Goal: Task Accomplishment & Management: Manage account settings

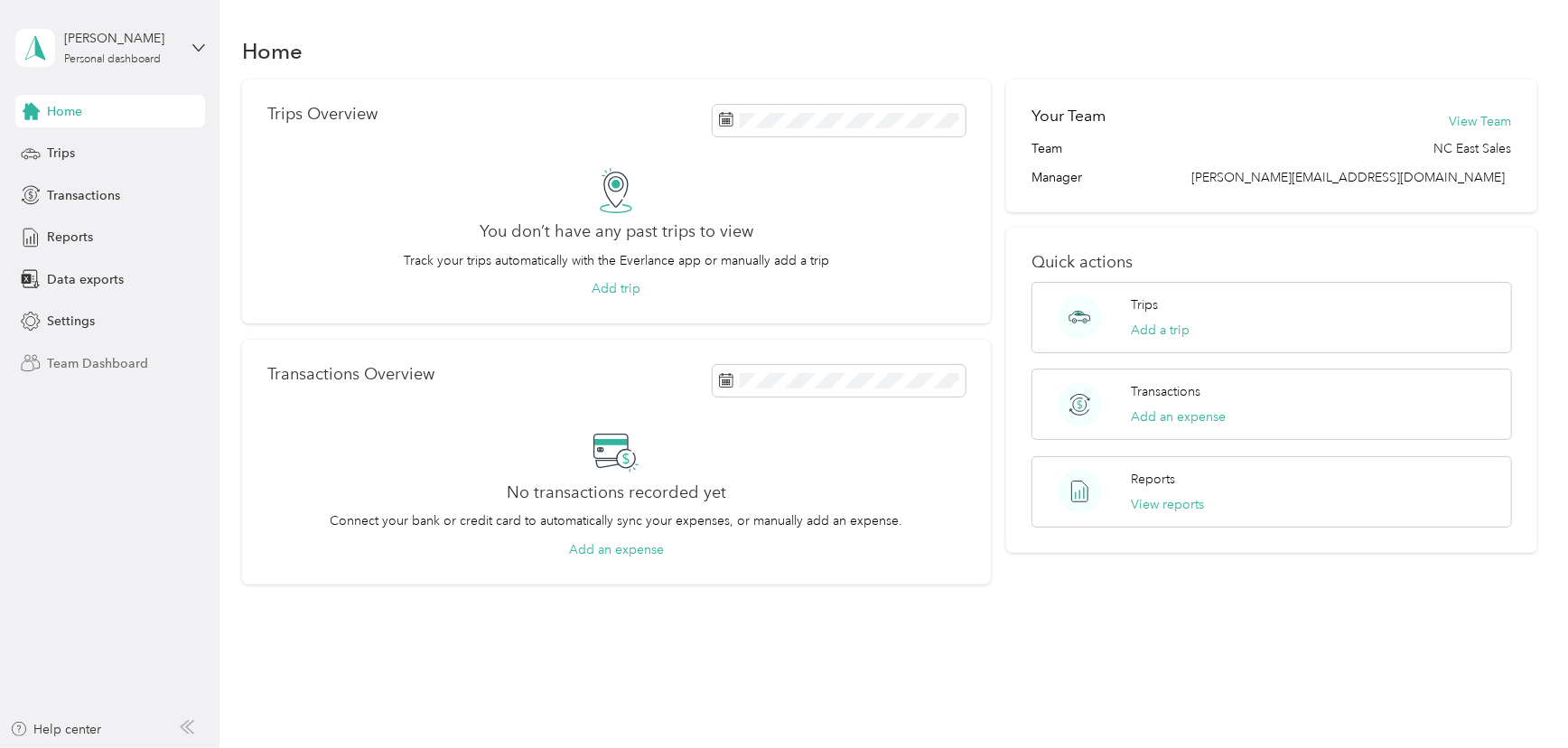
click at [85, 362] on span "Team Dashboard" at bounding box center [98, 363] width 101 height 19
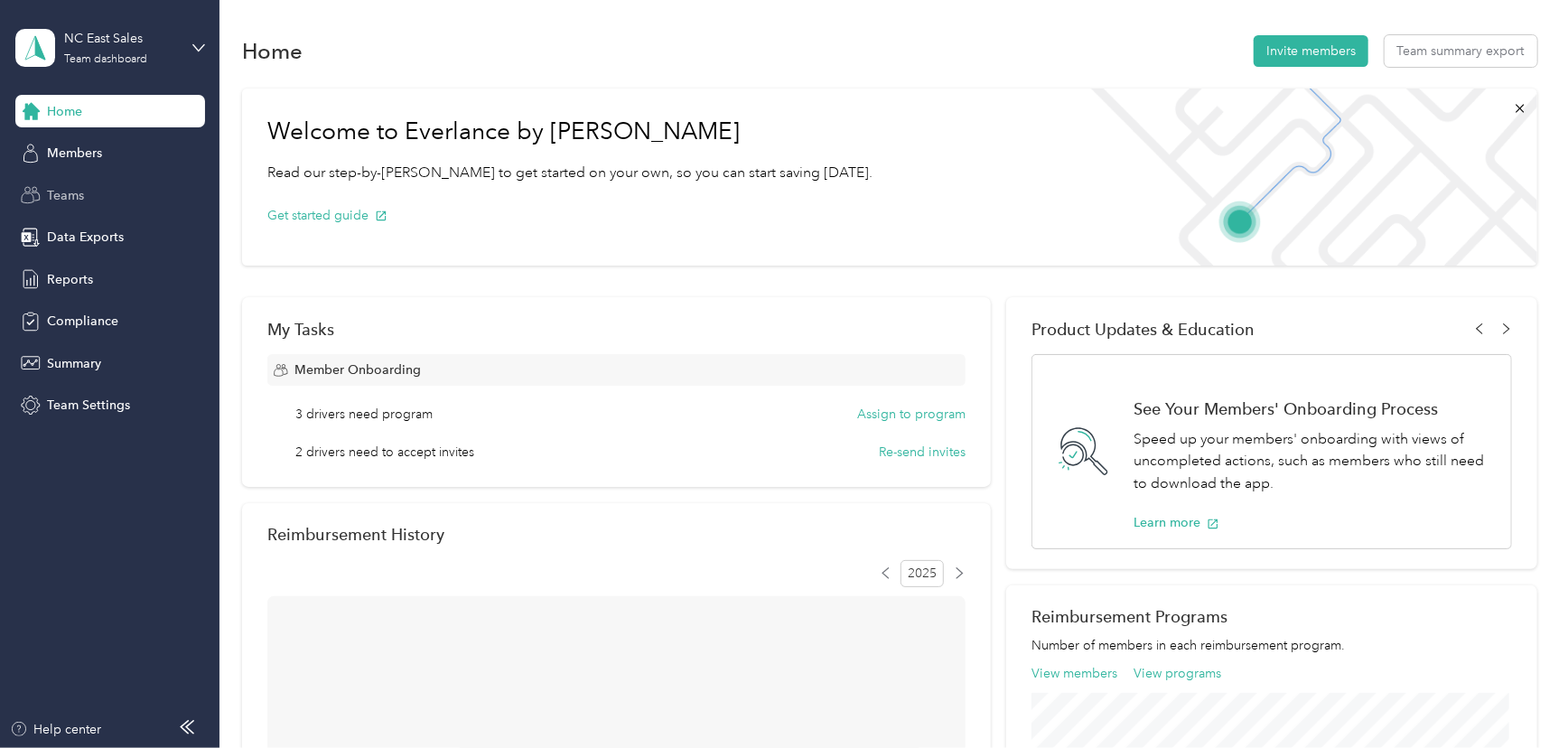
click at [57, 195] on span "Teams" at bounding box center [65, 195] width 37 height 19
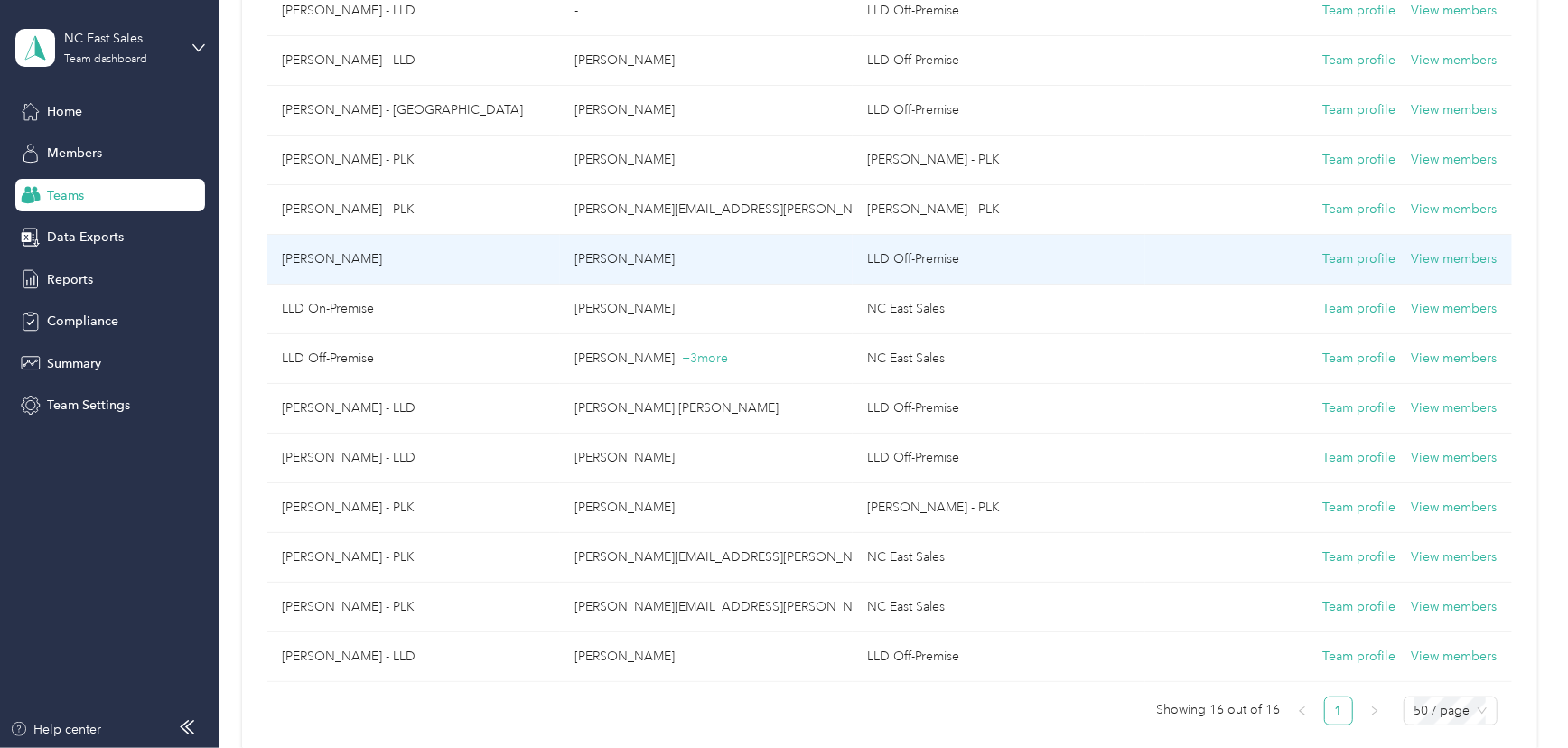
scroll to position [410, 0]
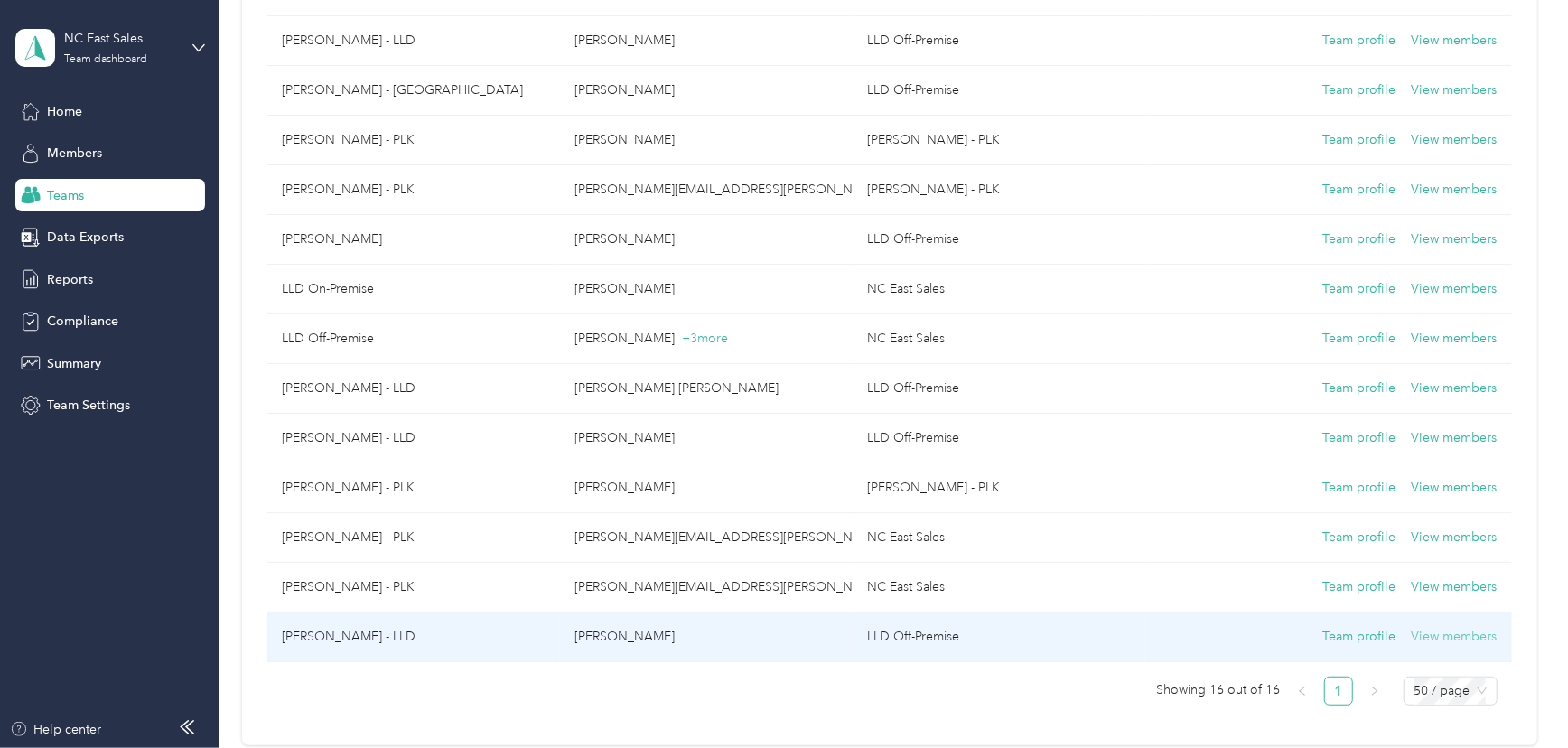
click at [1436, 633] on button "View members" at bounding box center [1454, 637] width 86 height 20
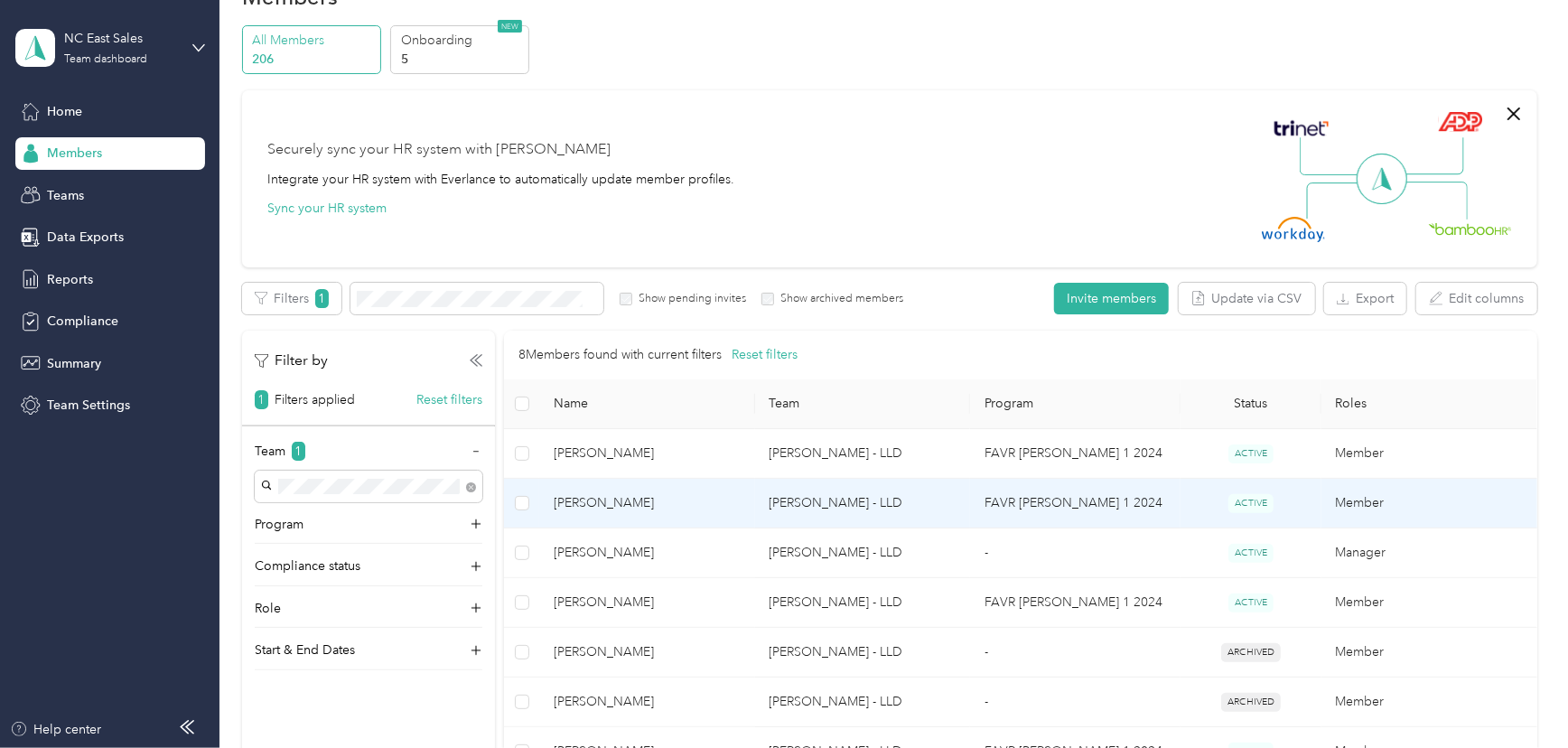
scroll to position [82, 0]
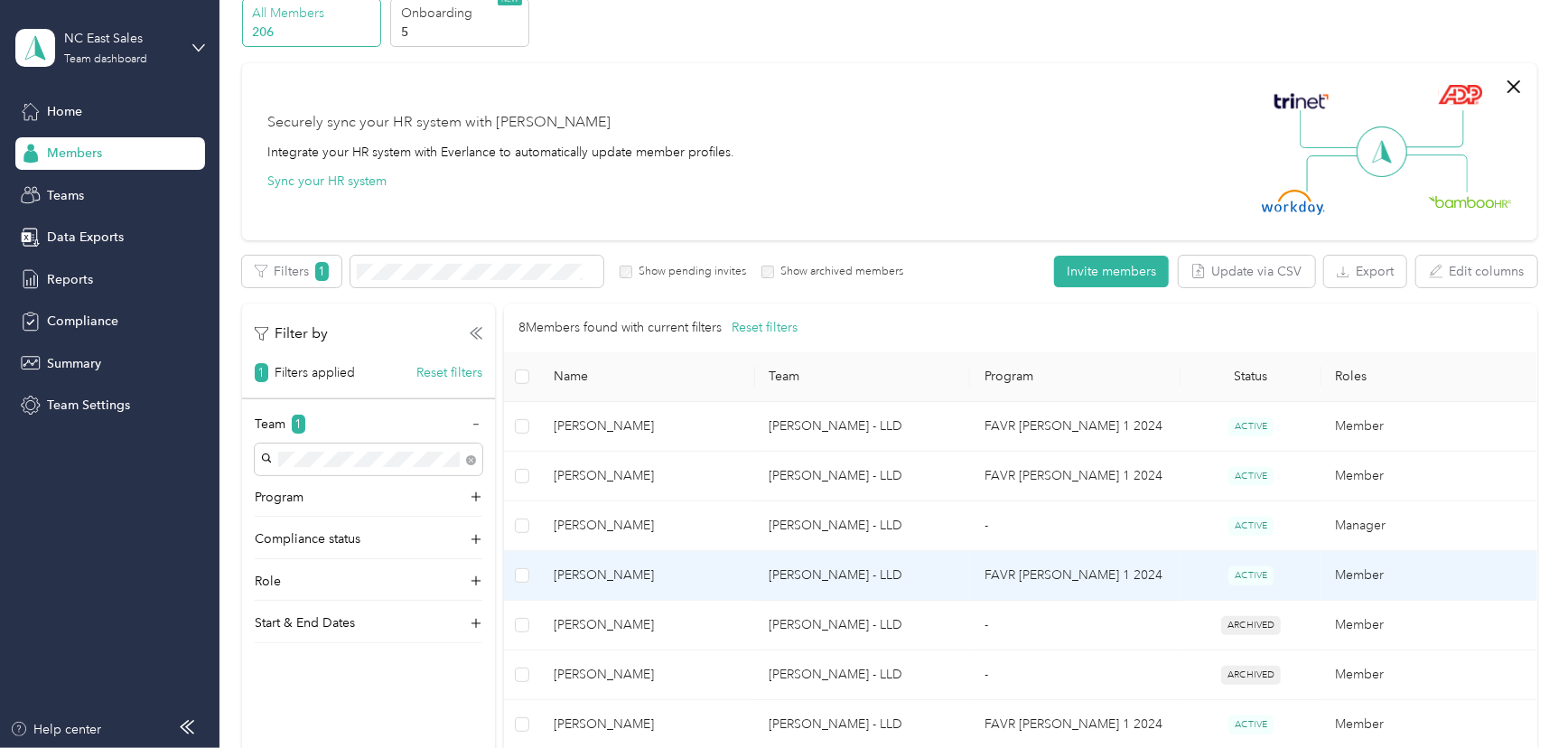
click at [1356, 575] on td "Member" at bounding box center [1429, 575] width 215 height 50
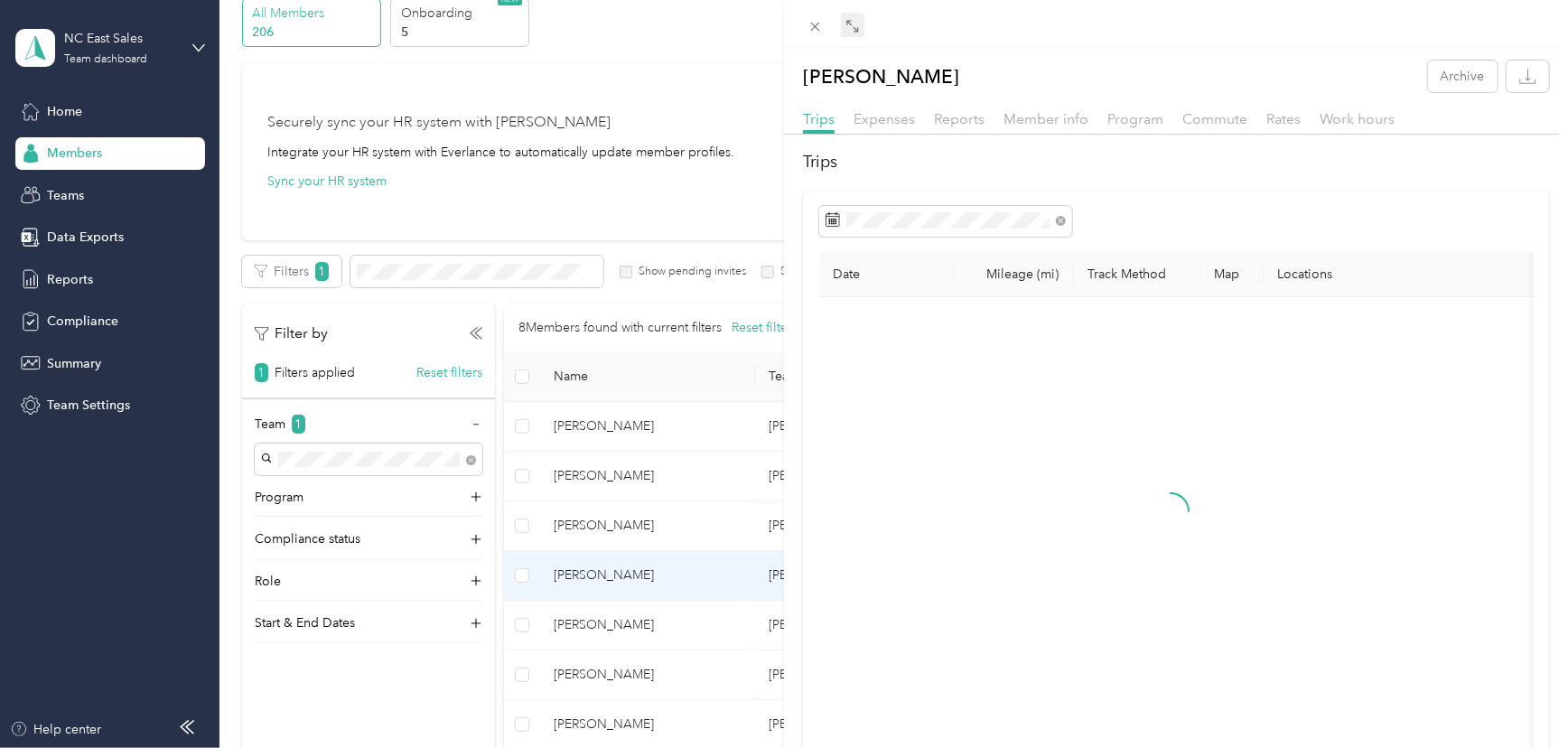
click at [850, 24] on icon at bounding box center [853, 26] width 14 height 14
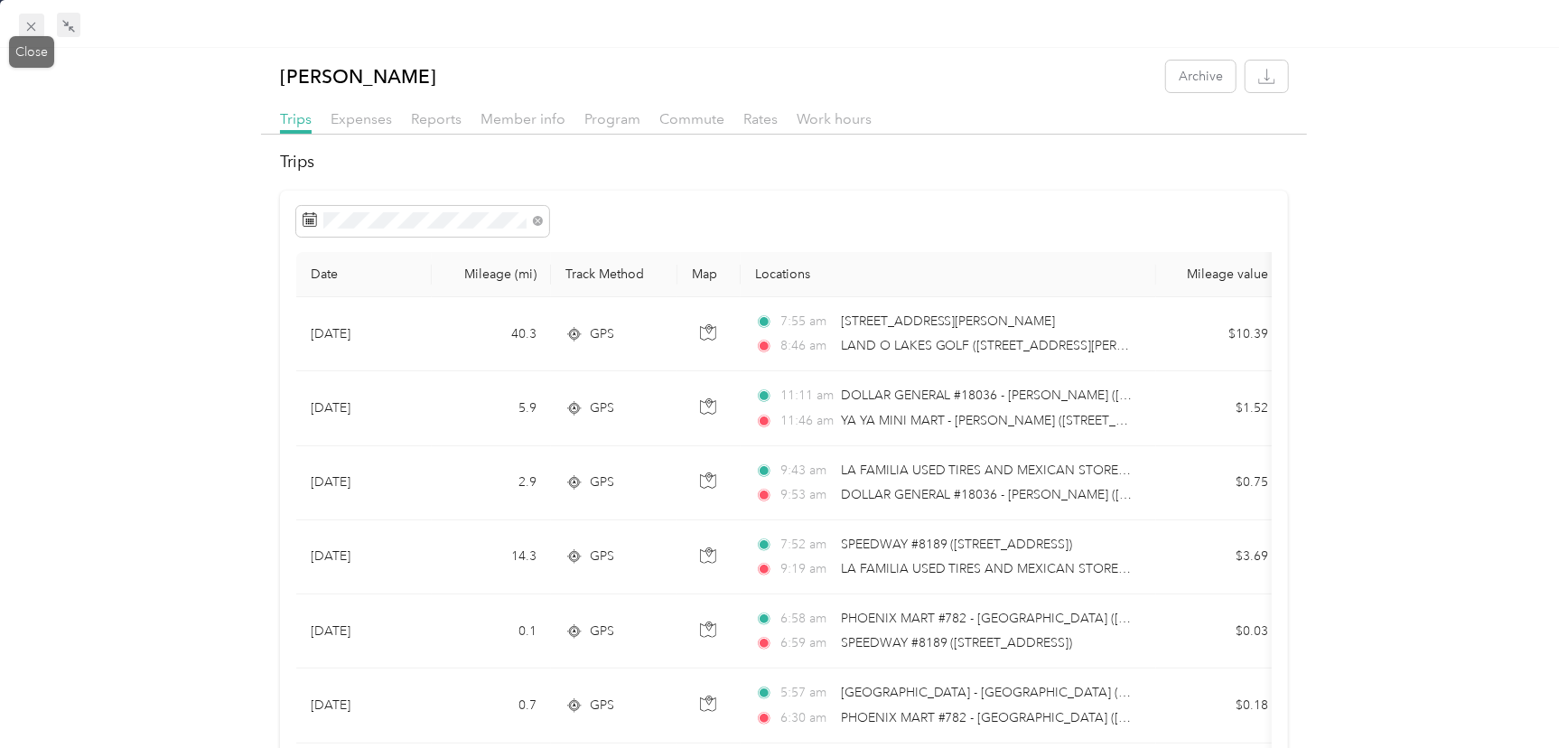
click at [27, 18] on span at bounding box center [32, 26] width 25 height 25
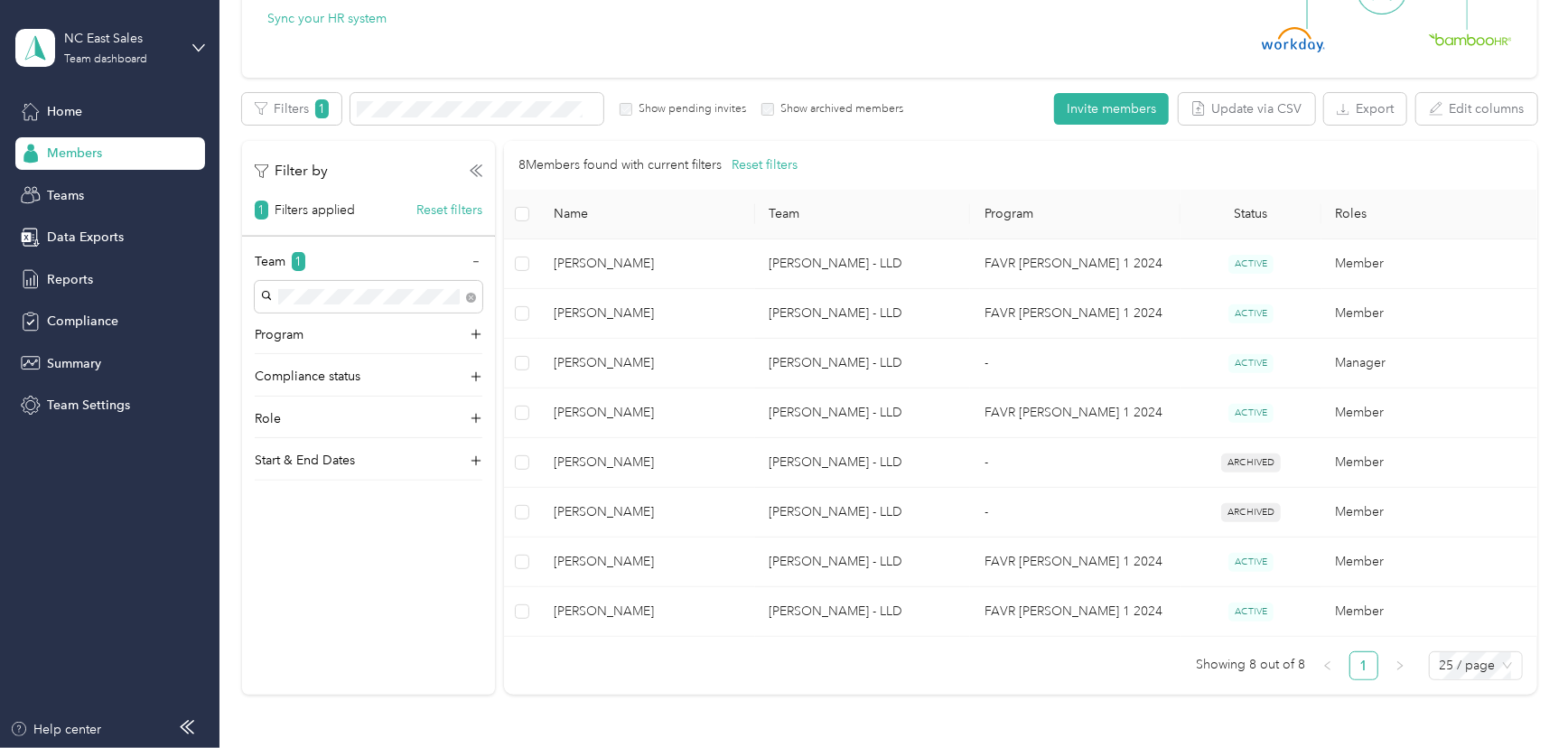
scroll to position [245, 0]
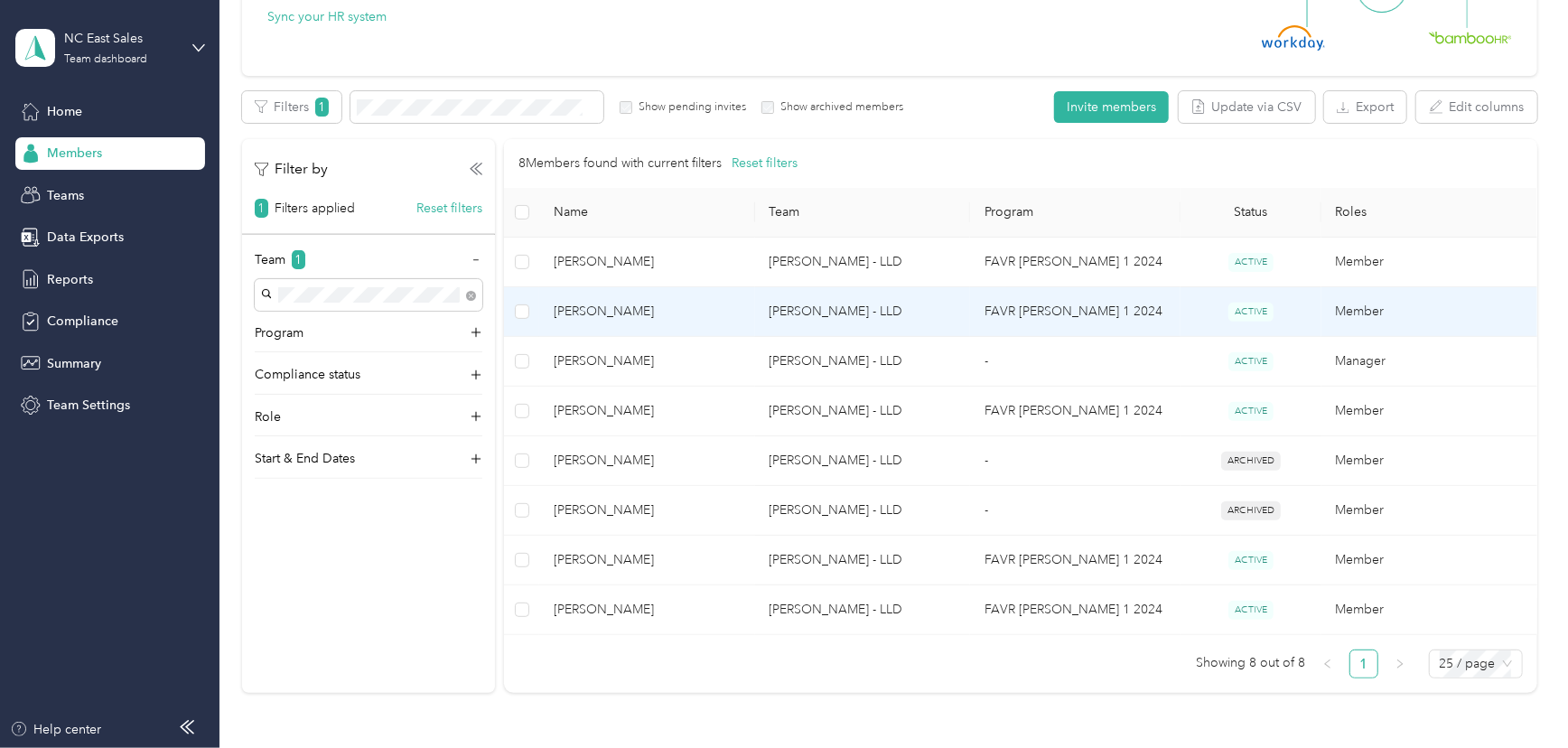
click at [1363, 313] on td "Member" at bounding box center [1429, 312] width 215 height 50
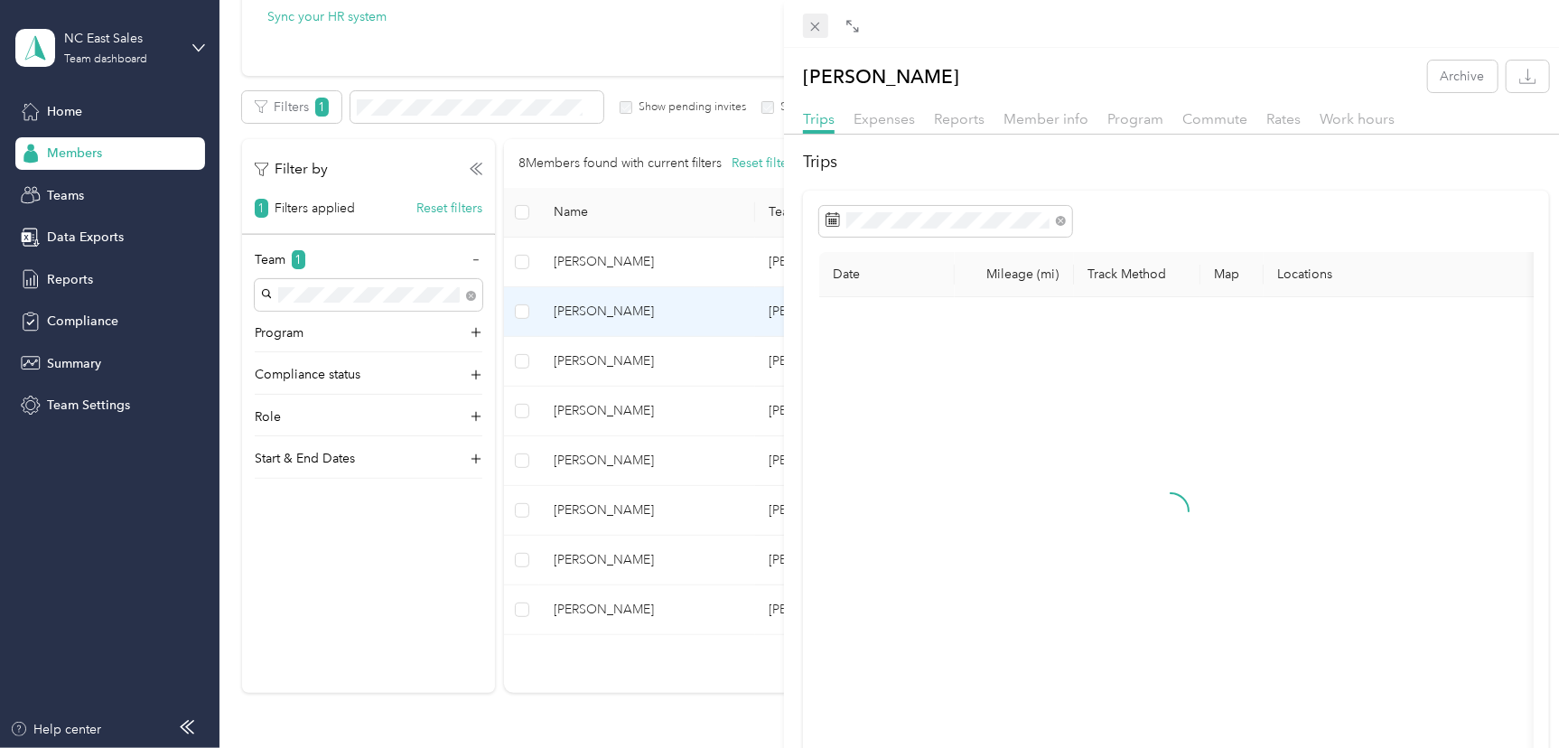
click at [806, 29] on span at bounding box center [816, 26] width 25 height 25
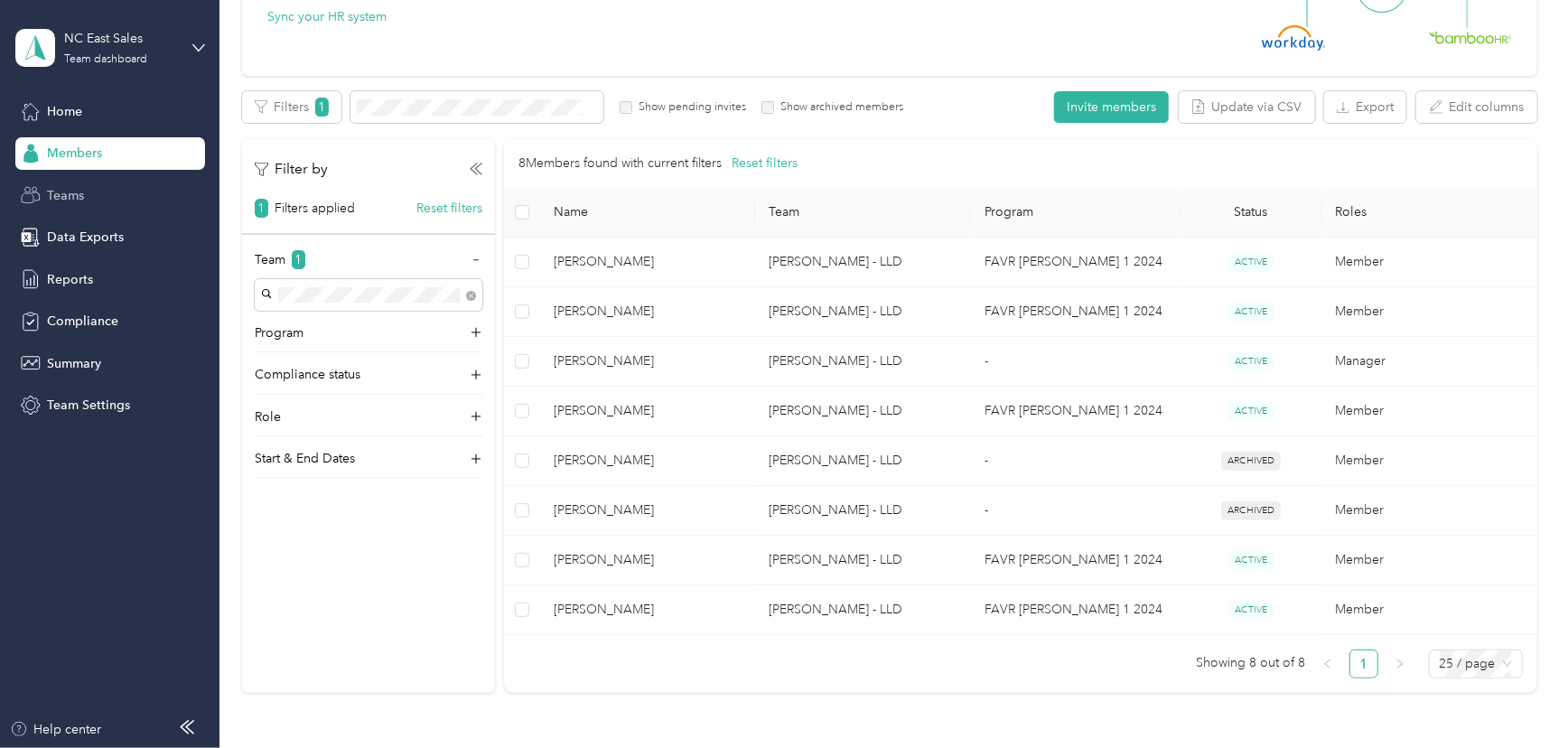
click at [49, 198] on span "Teams" at bounding box center [65, 195] width 37 height 19
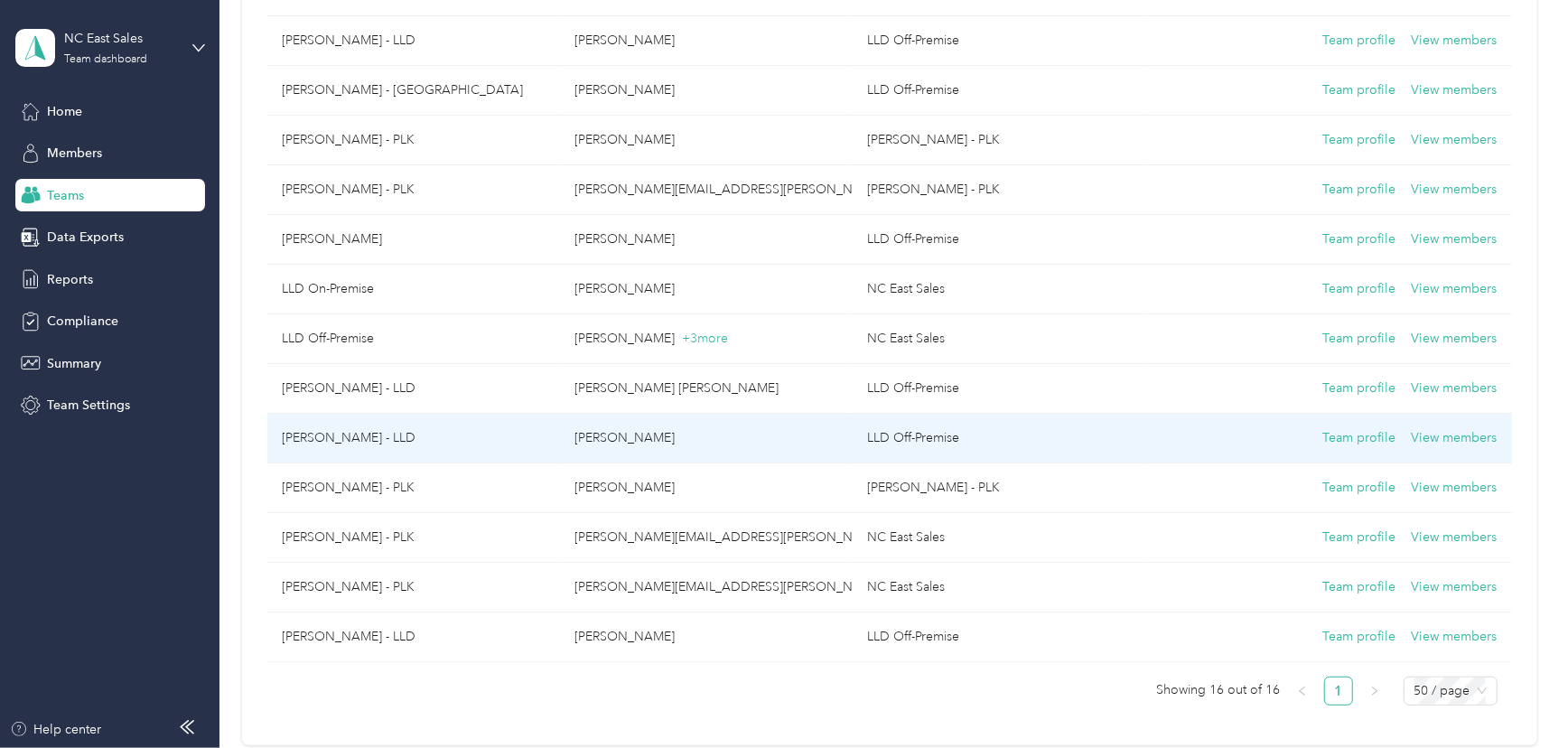
scroll to position [328, 0]
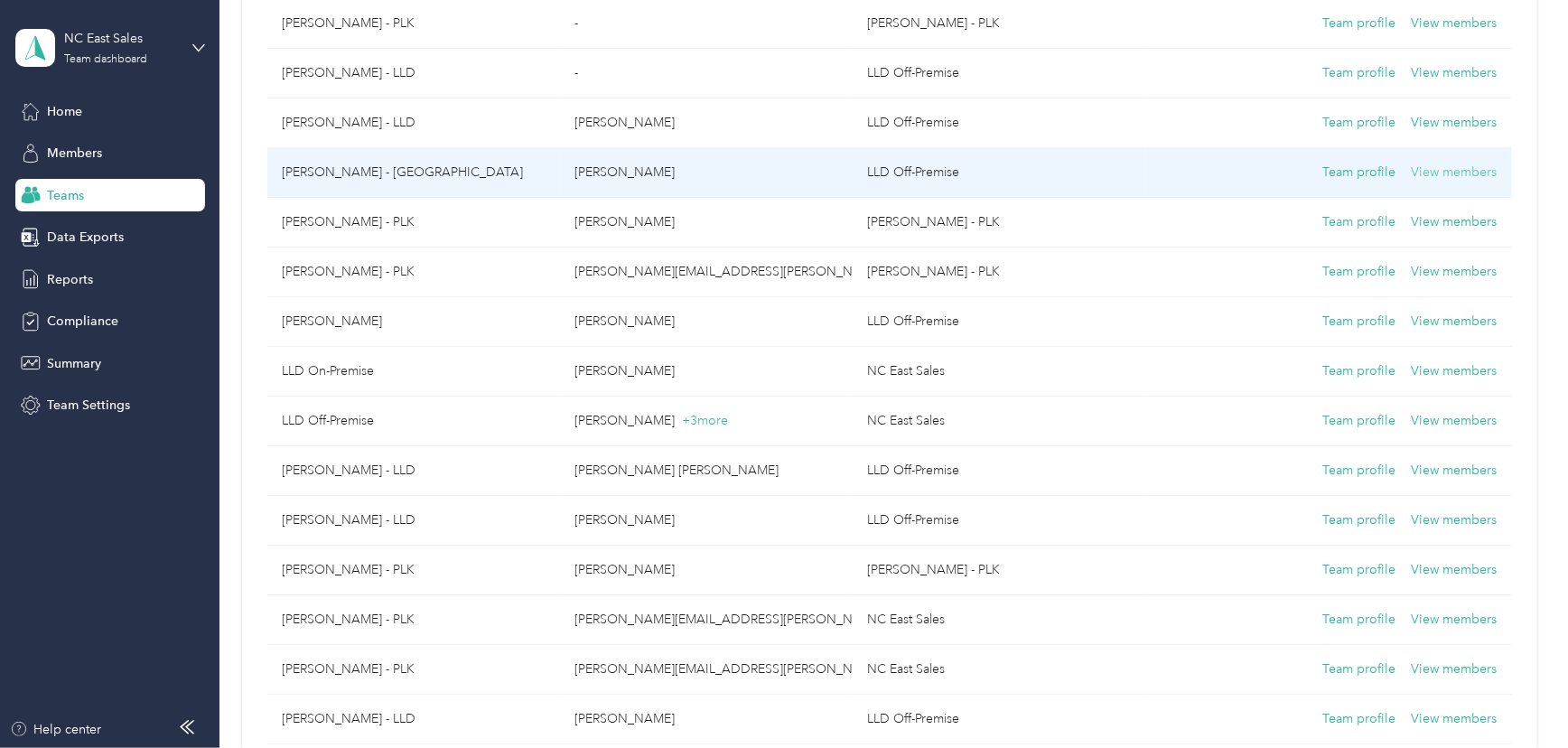
click at [1436, 176] on button "View members" at bounding box center [1454, 173] width 86 height 20
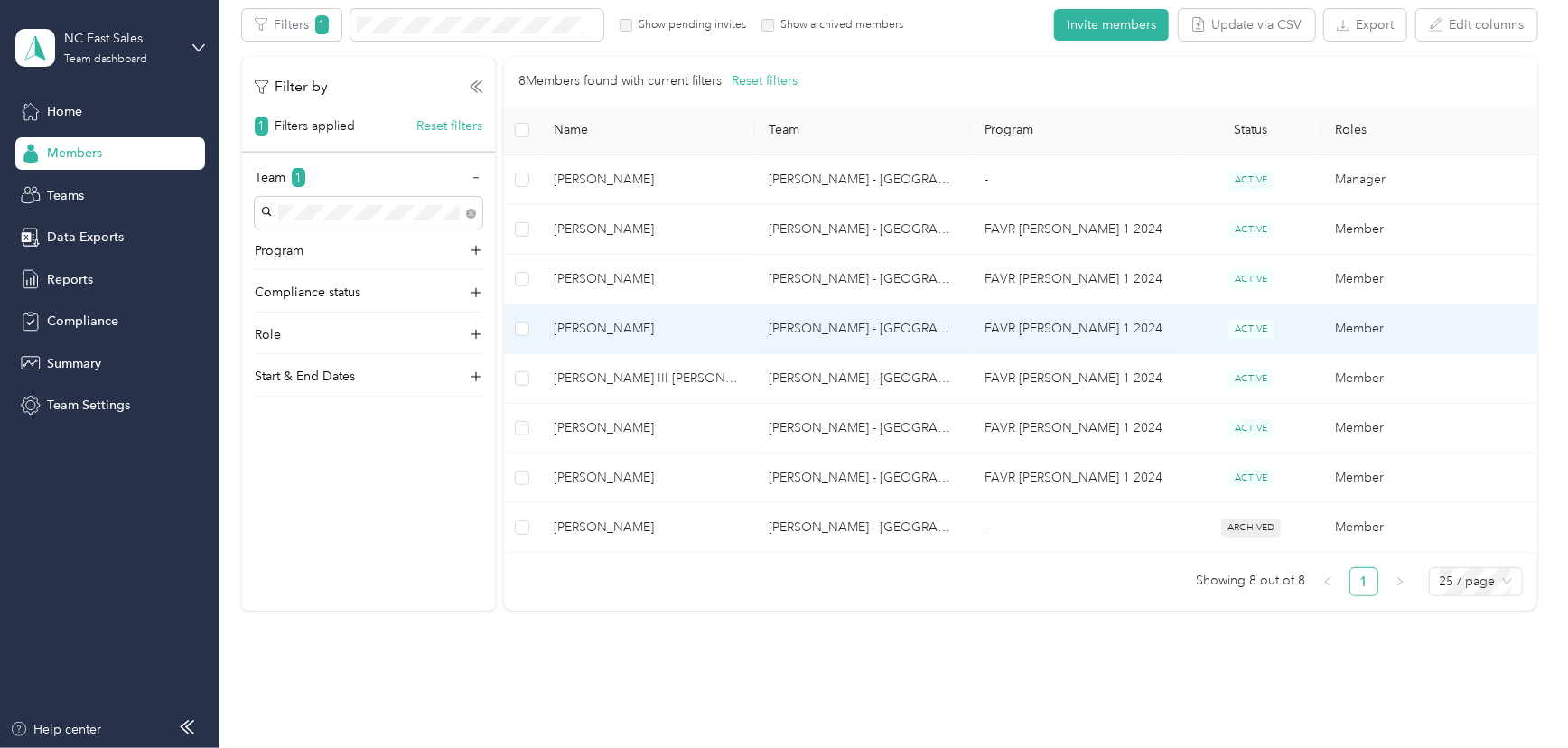
click at [1343, 325] on td "Member" at bounding box center [1429, 329] width 215 height 50
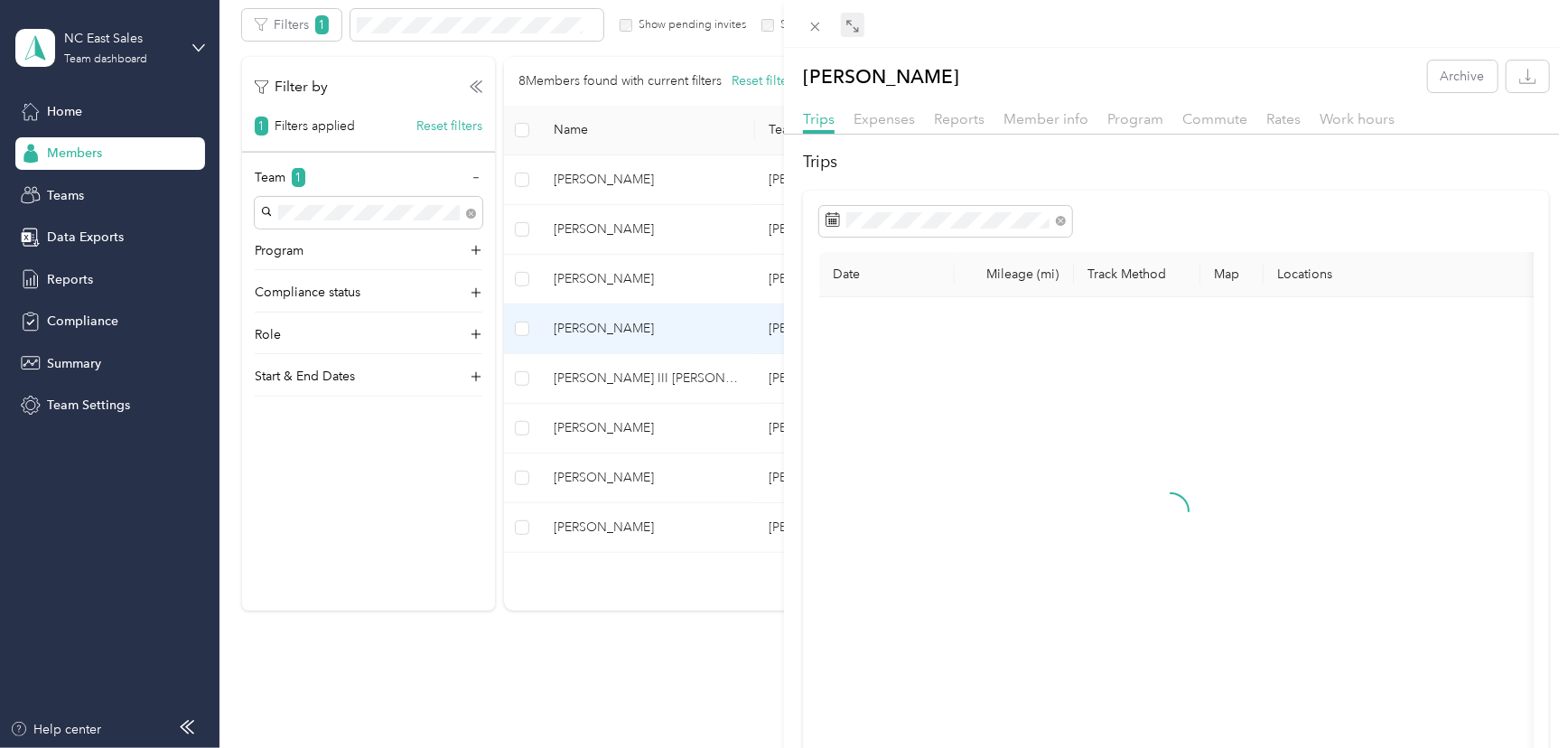
click at [856, 26] on icon at bounding box center [853, 26] width 14 height 14
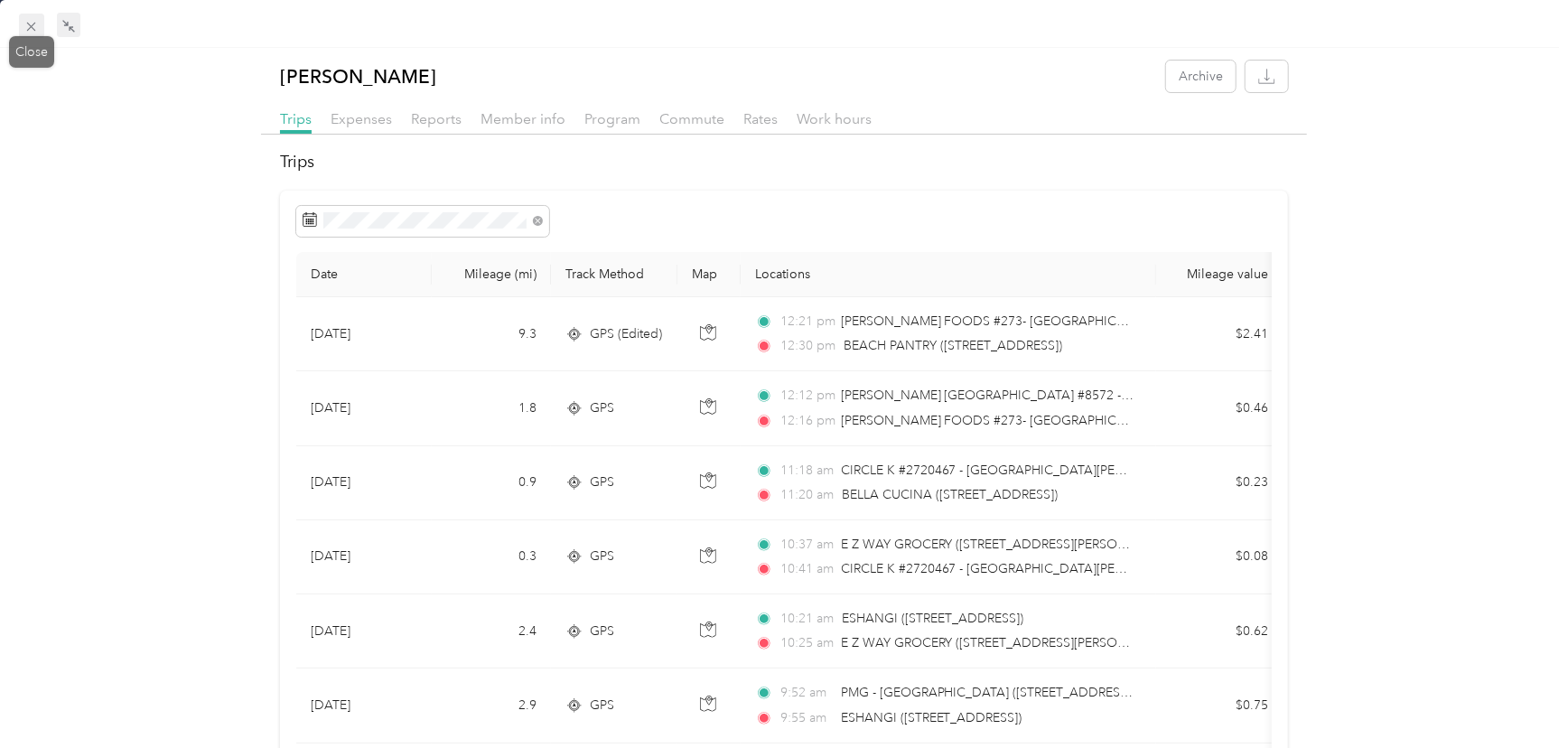
click at [27, 23] on icon at bounding box center [32, 27] width 9 height 9
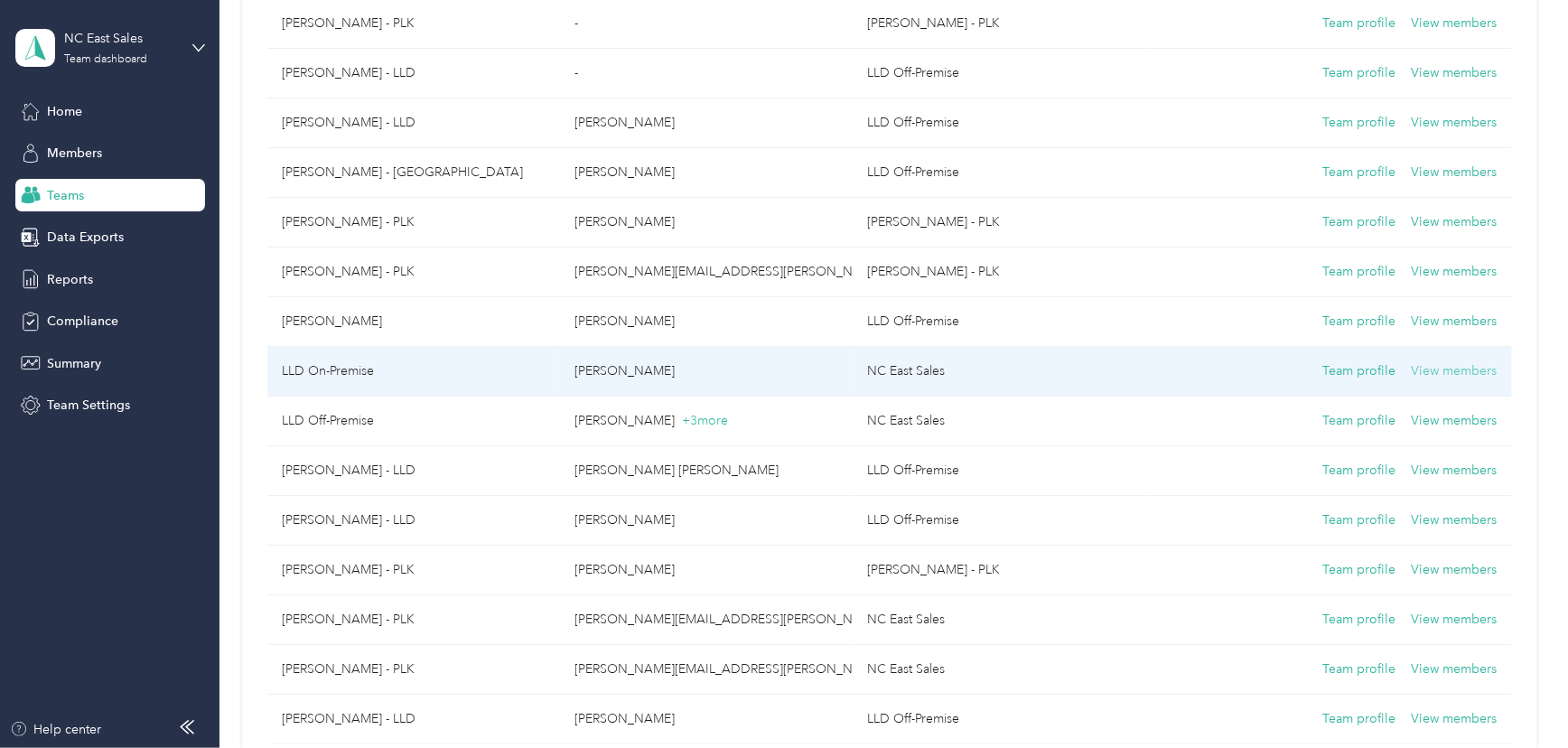
click at [1434, 368] on button "View members" at bounding box center [1454, 371] width 86 height 20
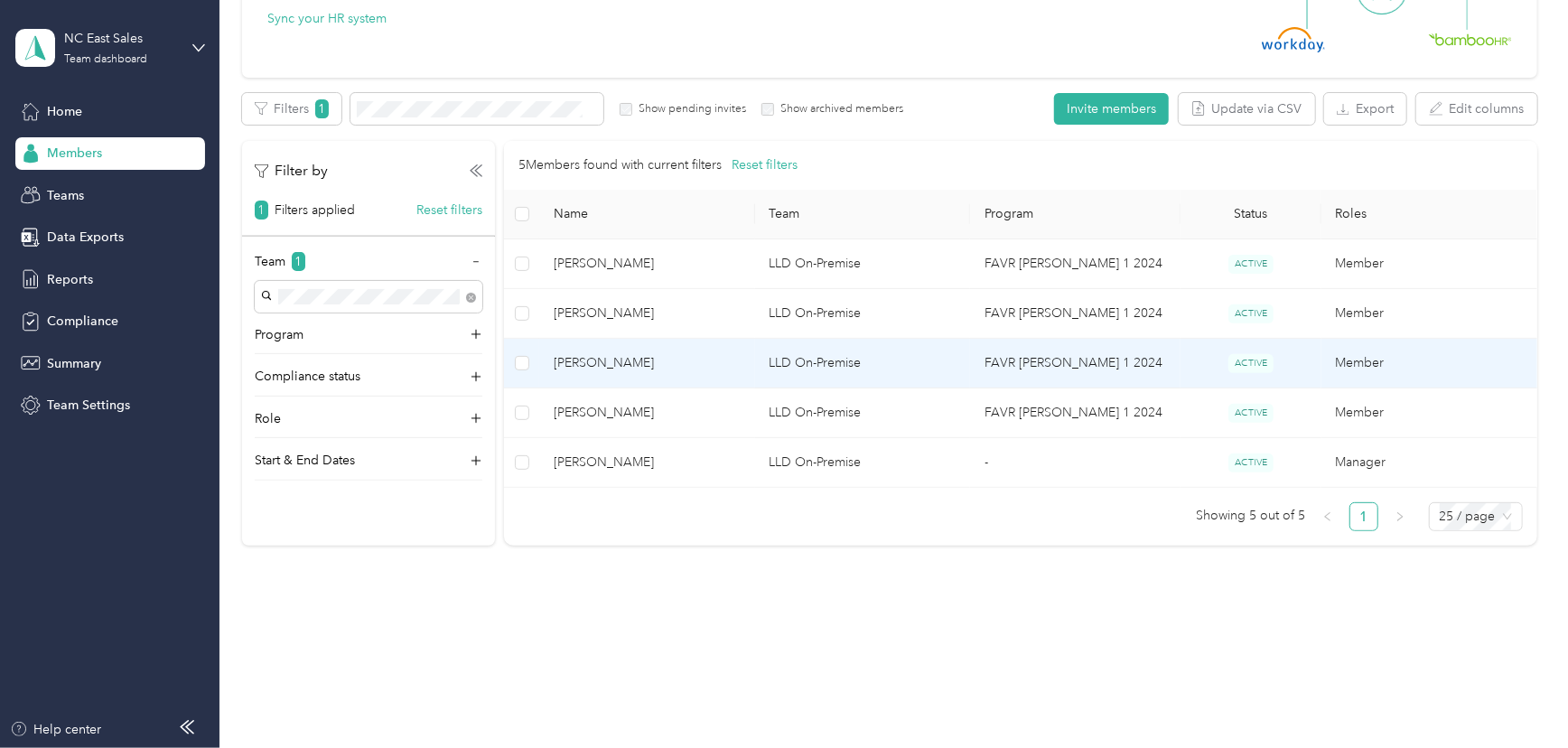
scroll to position [243, 0]
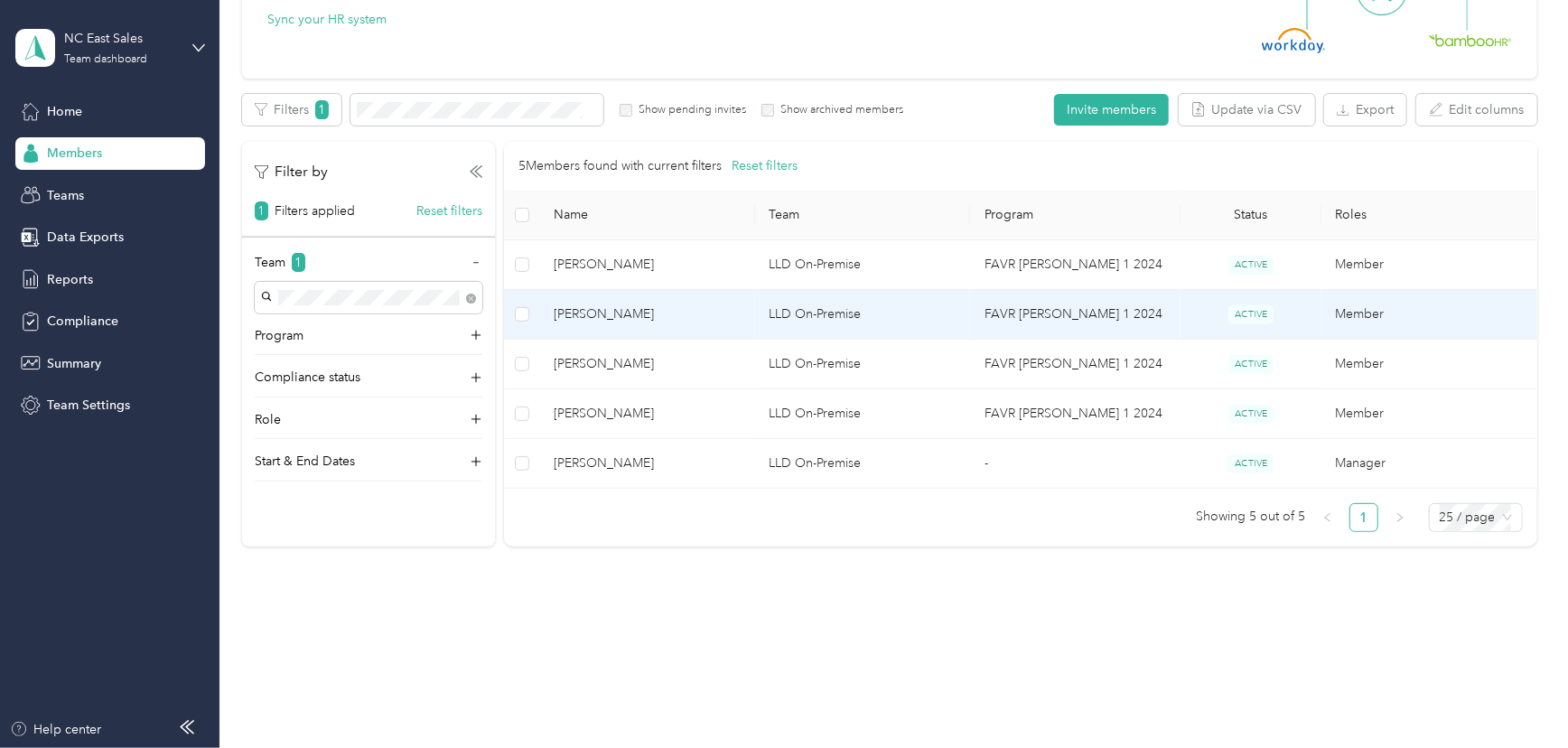
click at [1344, 316] on td "Member" at bounding box center [1429, 314] width 215 height 50
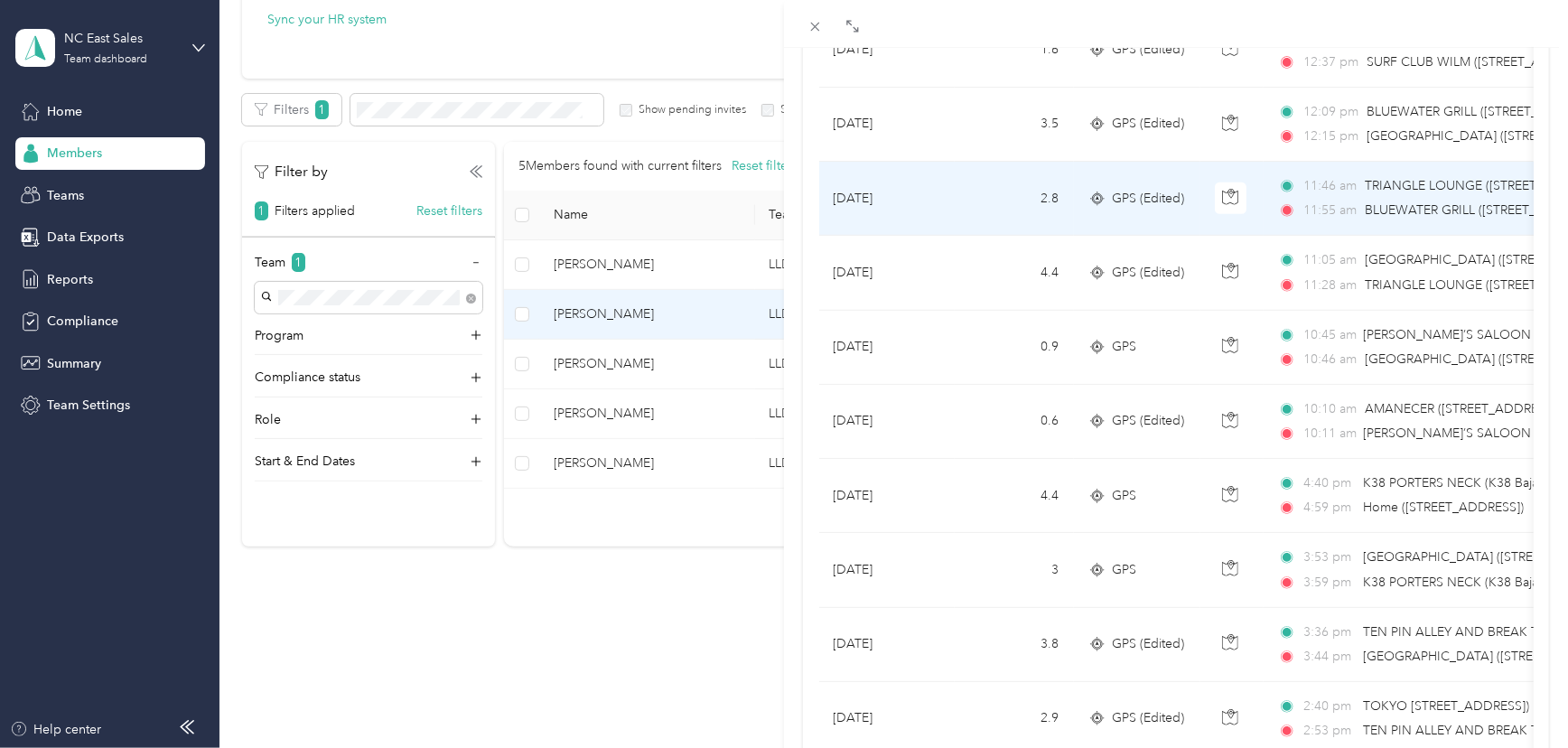
scroll to position [821, 0]
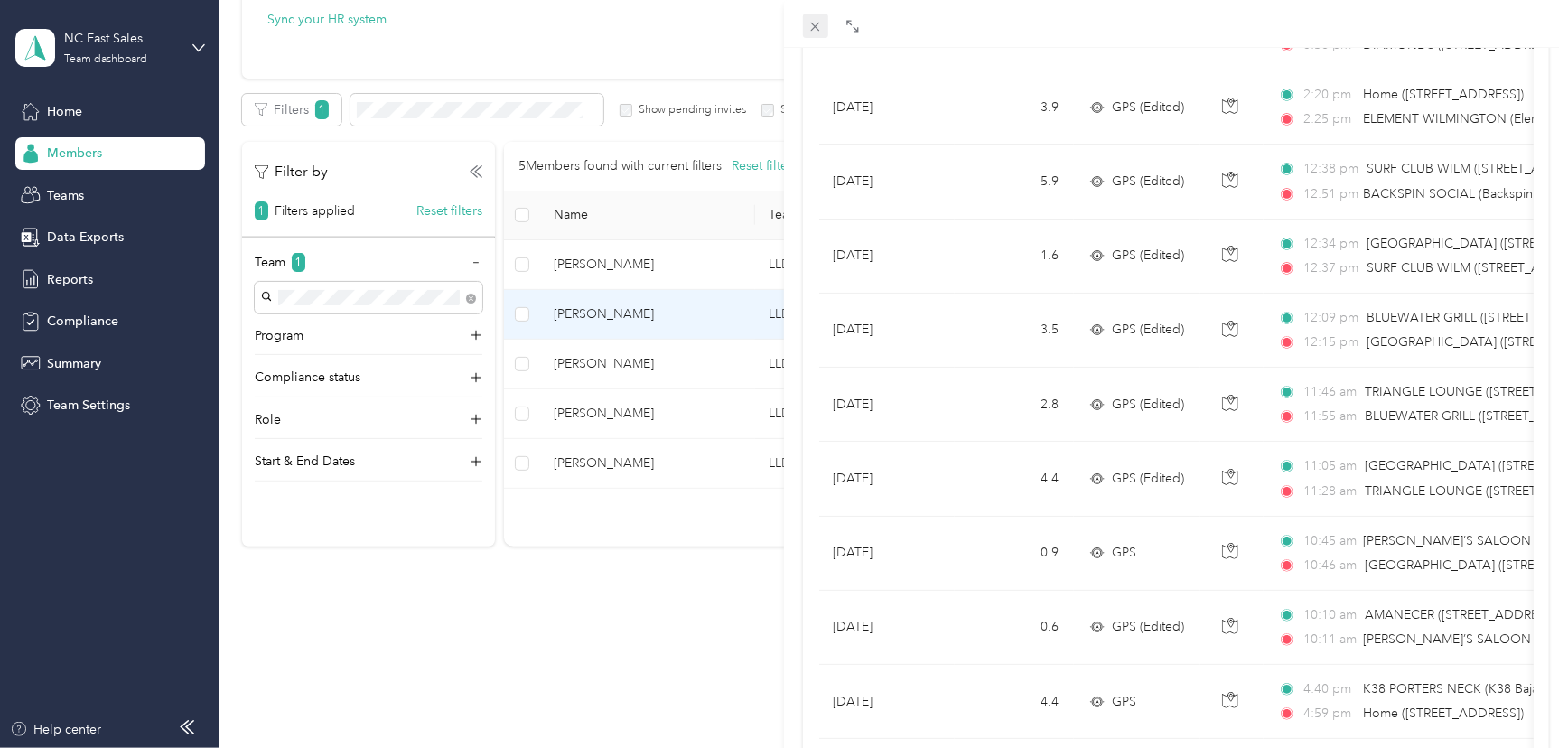
click at [812, 26] on icon at bounding box center [815, 26] width 15 height 15
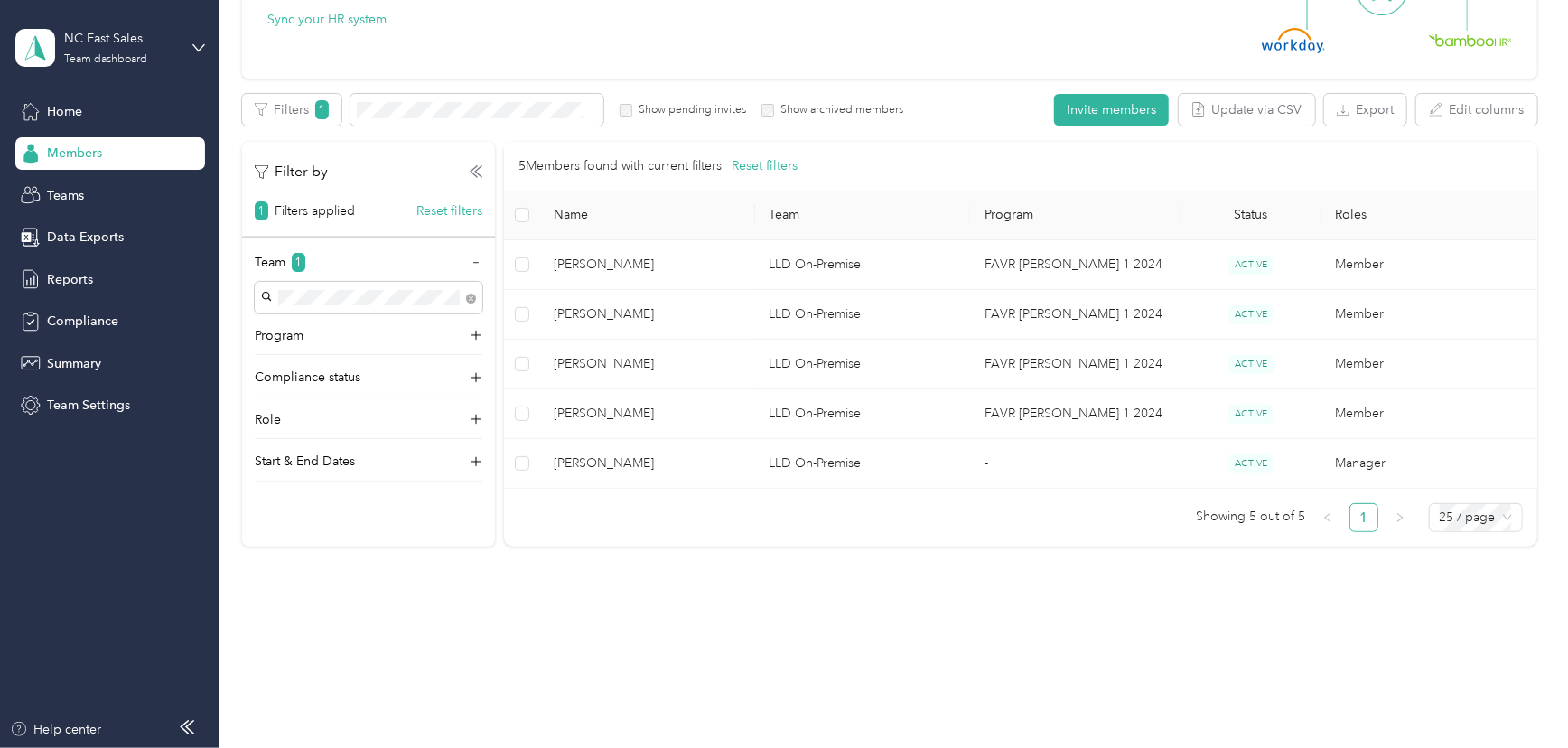
scroll to position [160, 0]
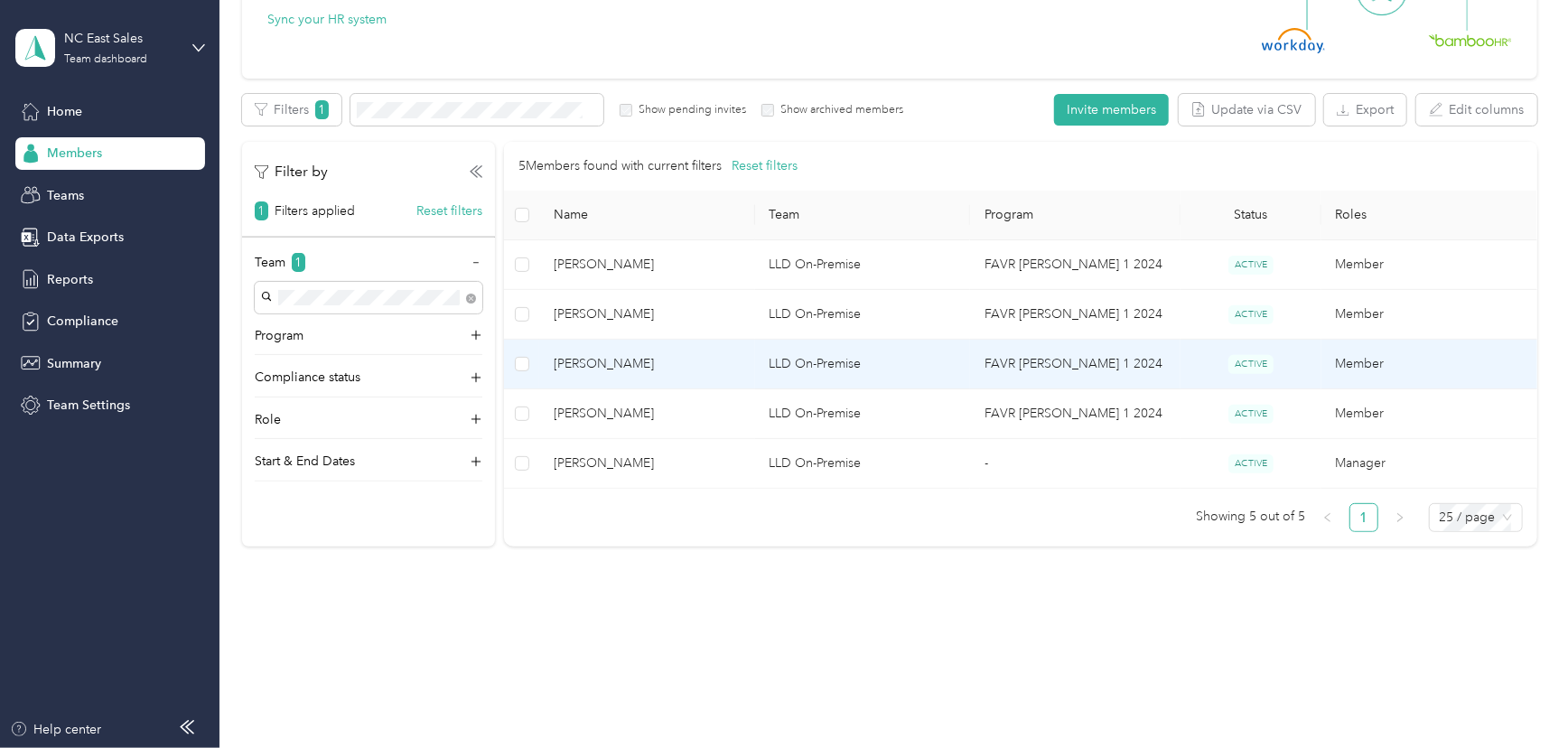
click at [1375, 364] on td "Member" at bounding box center [1429, 364] width 215 height 50
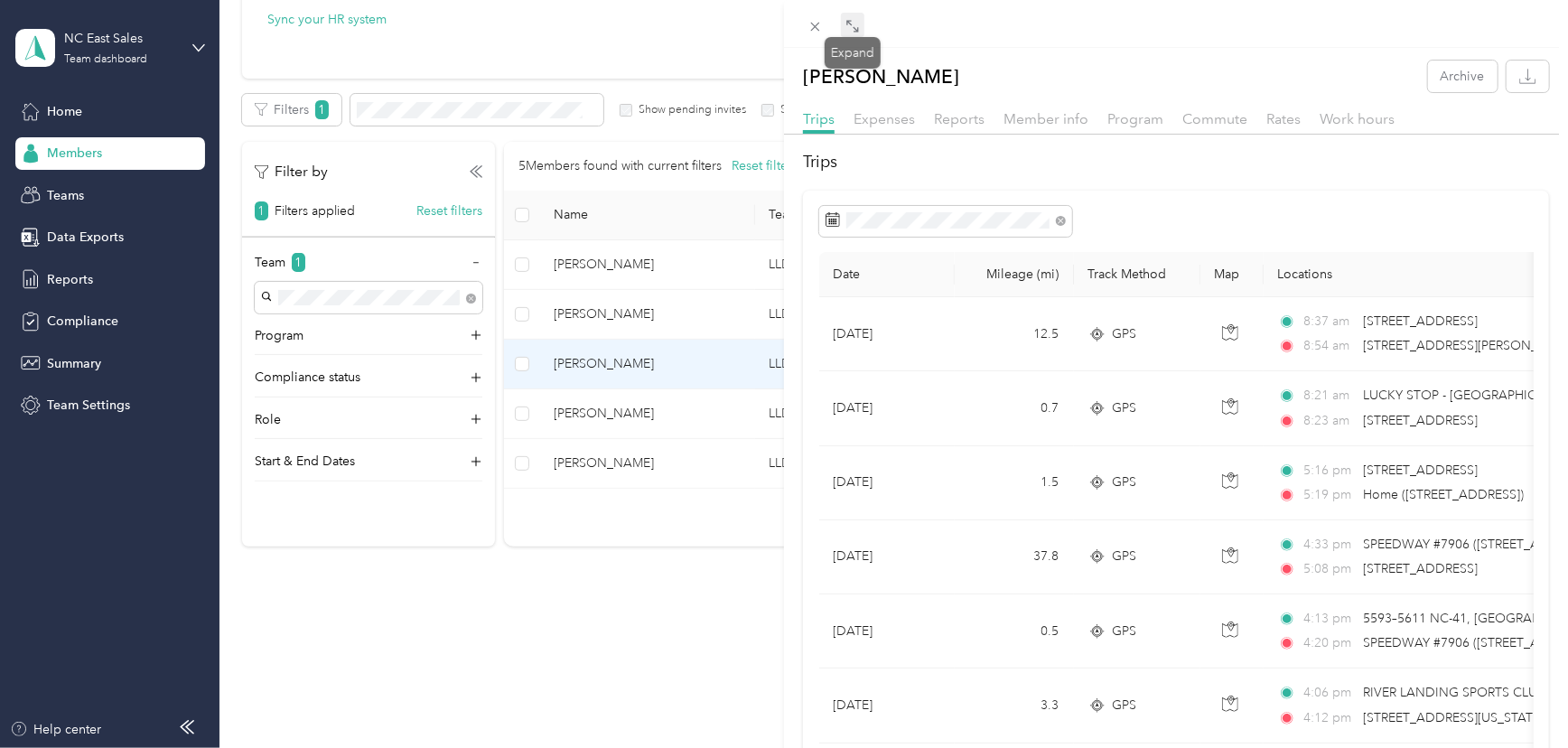
click at [856, 33] on icon at bounding box center [853, 26] width 14 height 14
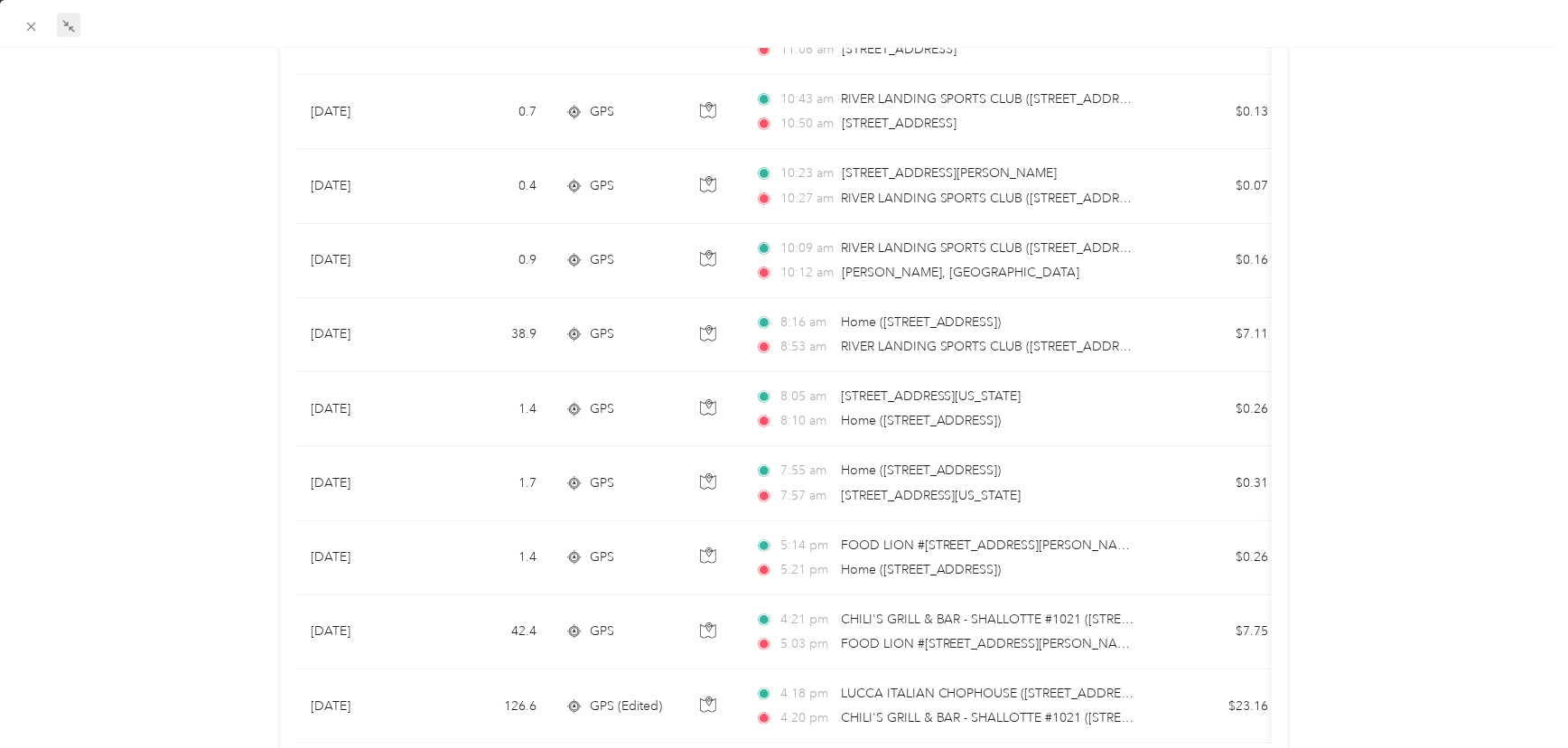
scroll to position [1560, 0]
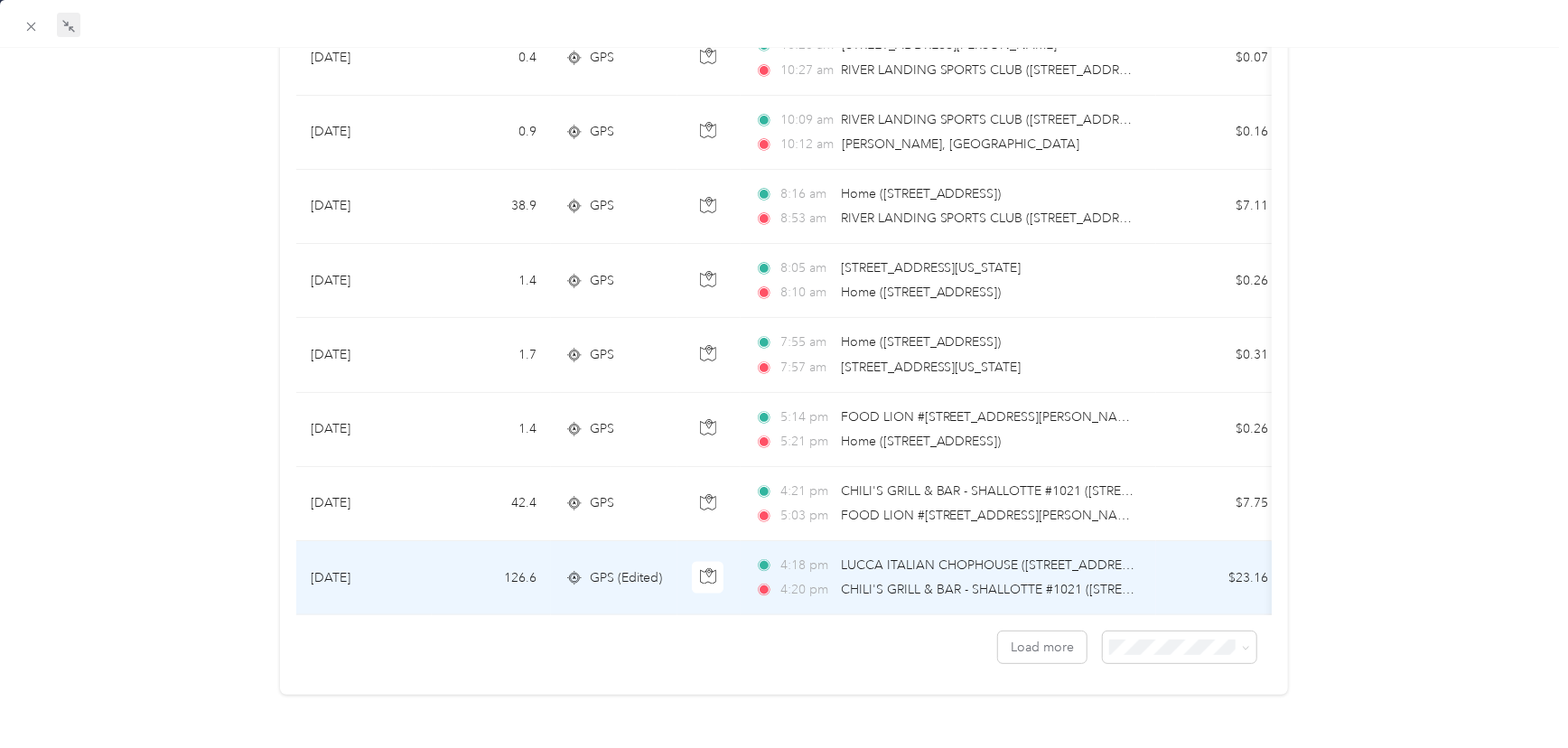
click at [852, 555] on div "4:18 pm LUCCA ITALIAN CHOPHOUSE ([STREET_ADDRESS]) 4:20 pm CHILI'S GRILL & BAR …" at bounding box center [944, 577] width 379 height 44
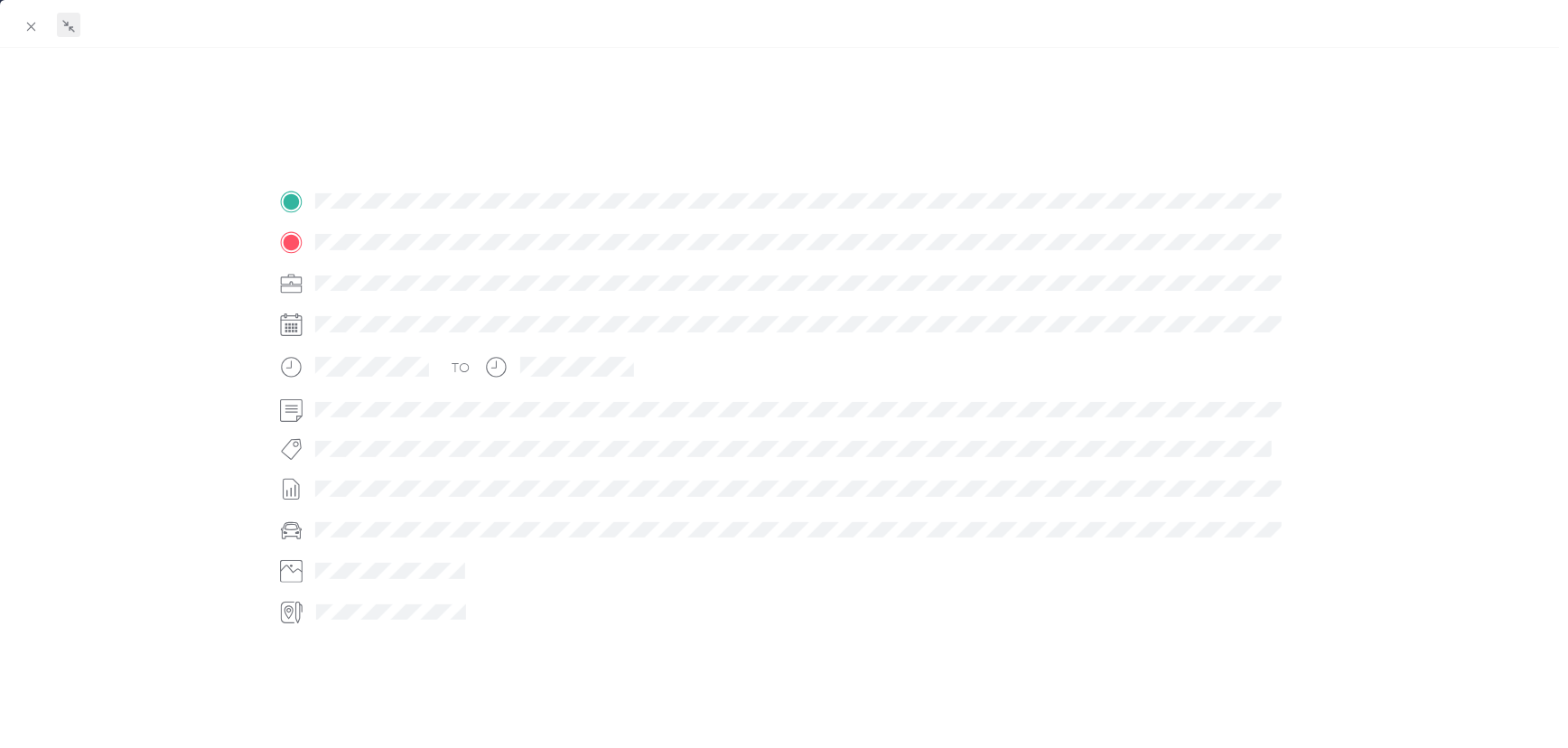
scroll to position [324, 0]
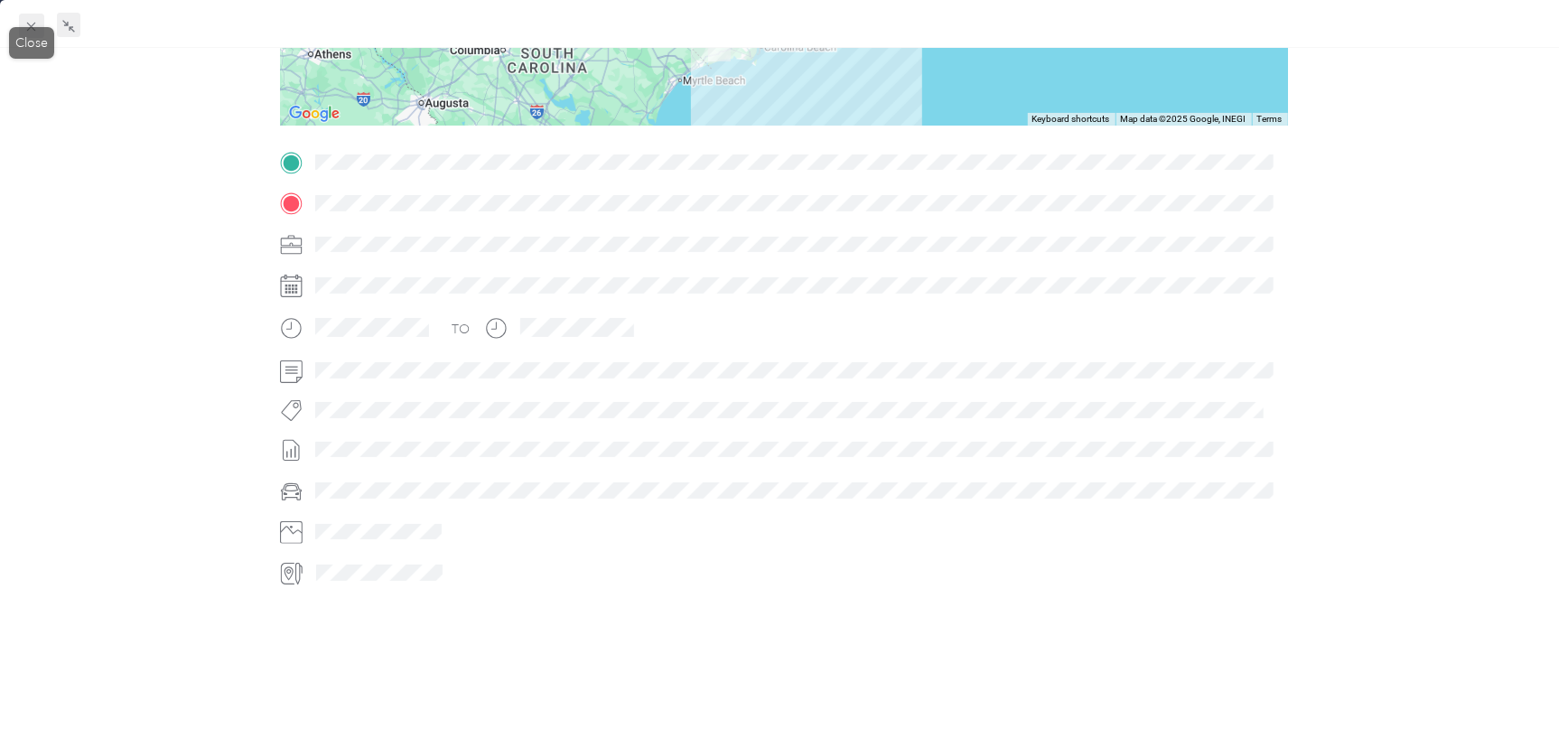
click at [33, 747] on div "Drag to resize Click to close BACK [PERSON_NAME] Trips Trip details Trip detail…" at bounding box center [779, 748] width 1559 height 0
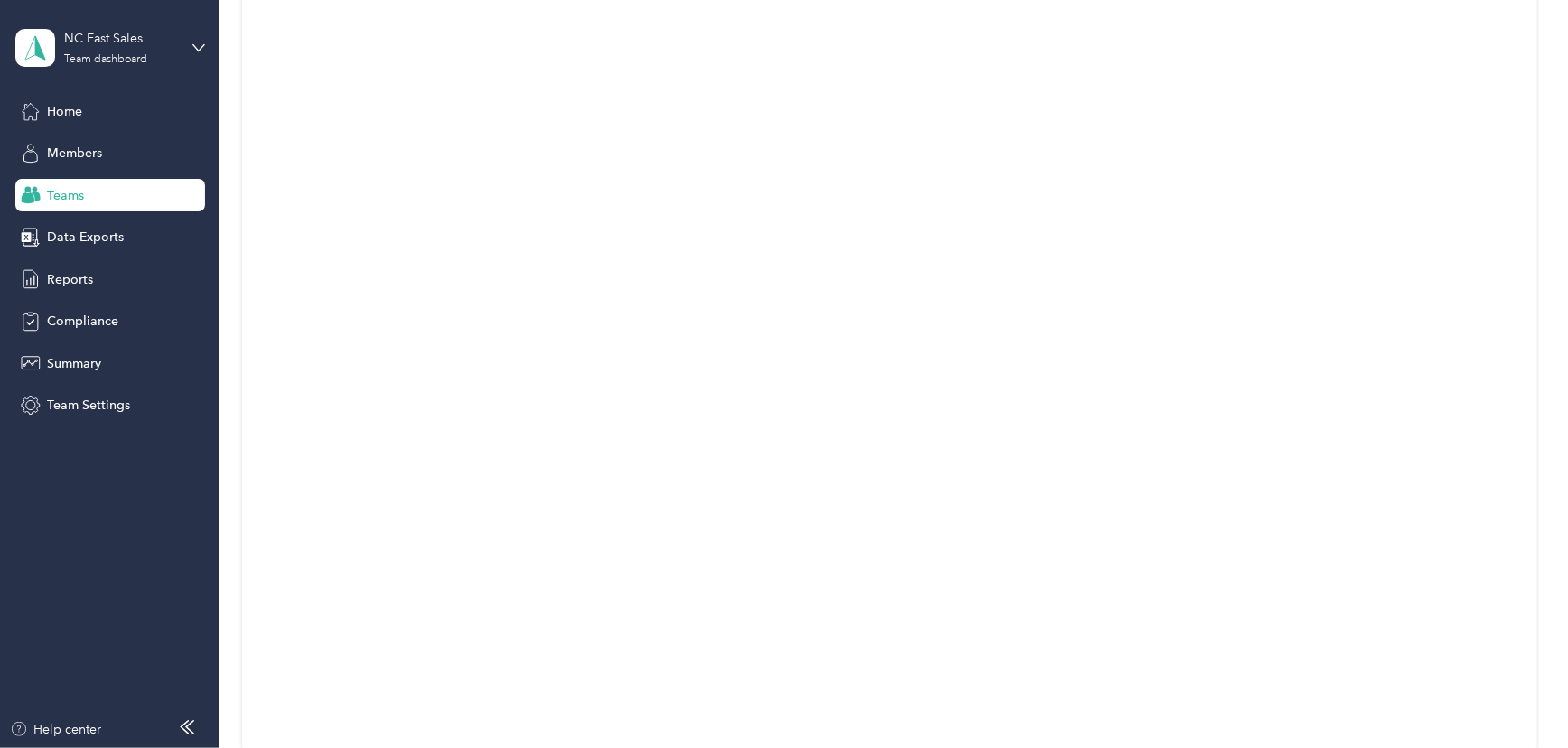
scroll to position [328, 0]
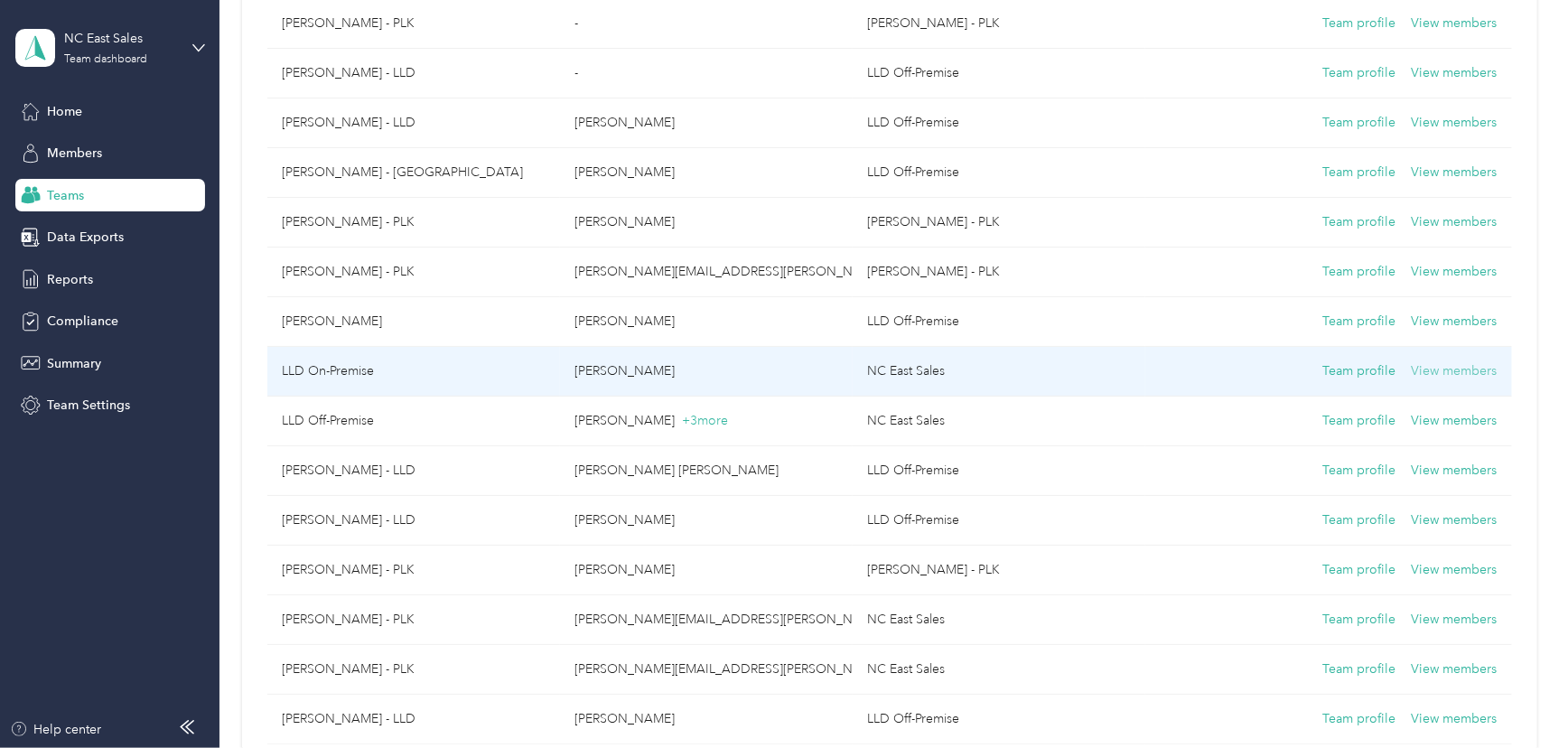
click at [1436, 369] on button "View members" at bounding box center [1454, 371] width 86 height 20
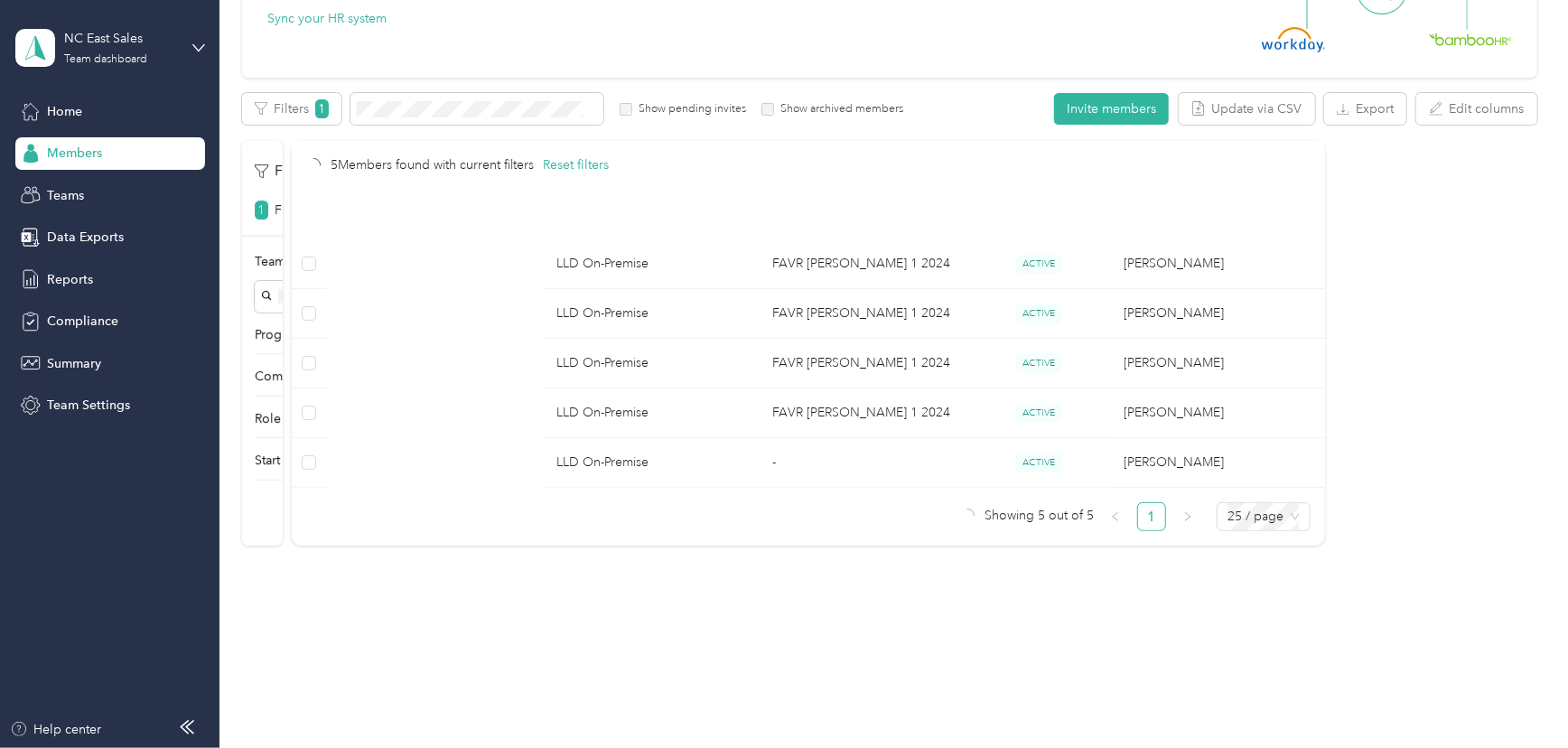
scroll to position [243, 0]
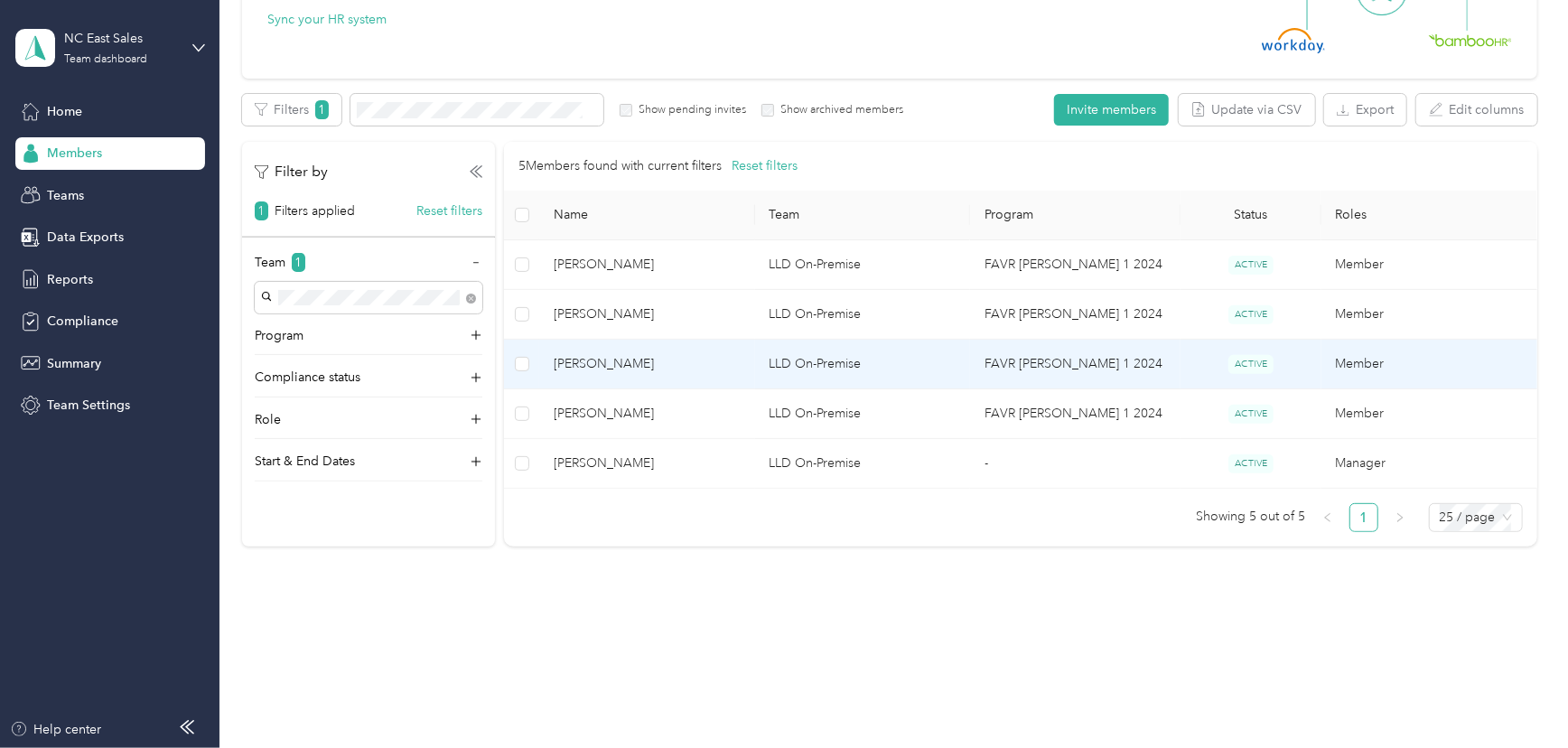
click at [1375, 361] on td "Member" at bounding box center [1429, 364] width 215 height 50
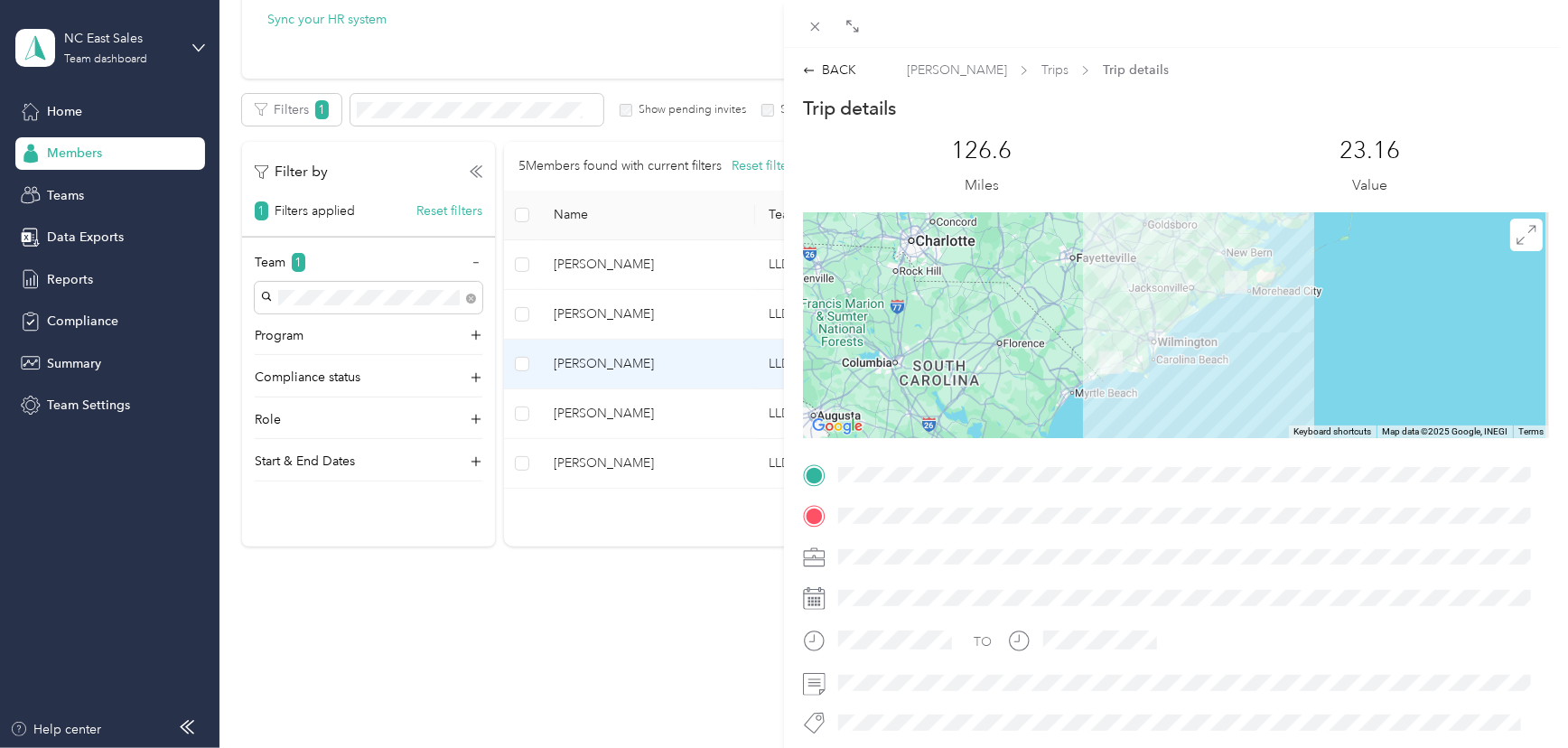
click at [1139, 362] on div at bounding box center [1176, 324] width 746 height 225
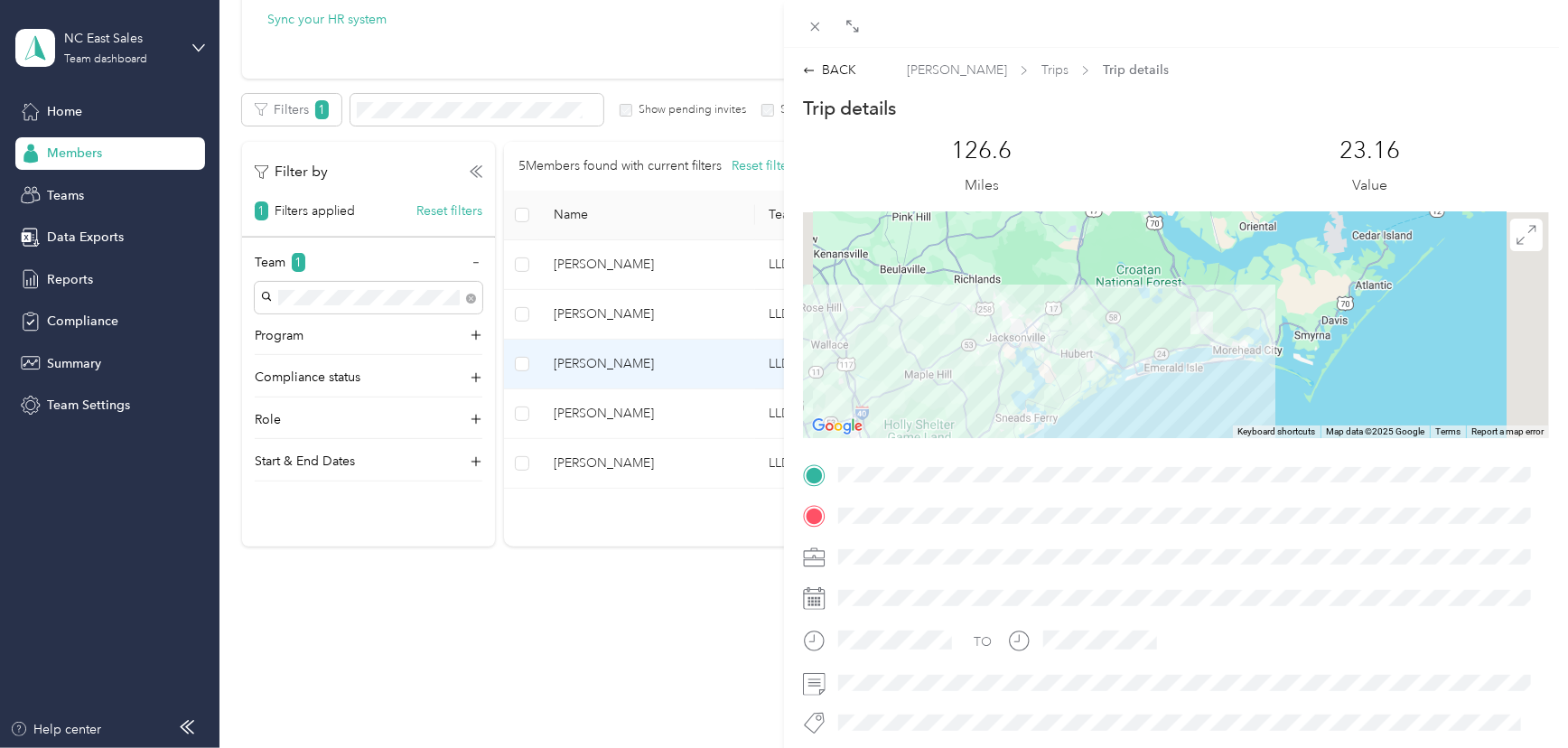
drag, startPoint x: 1327, startPoint y: 239, endPoint x: 1134, endPoint y: 388, distance: 243.8
click at [1134, 388] on div at bounding box center [1176, 324] width 746 height 225
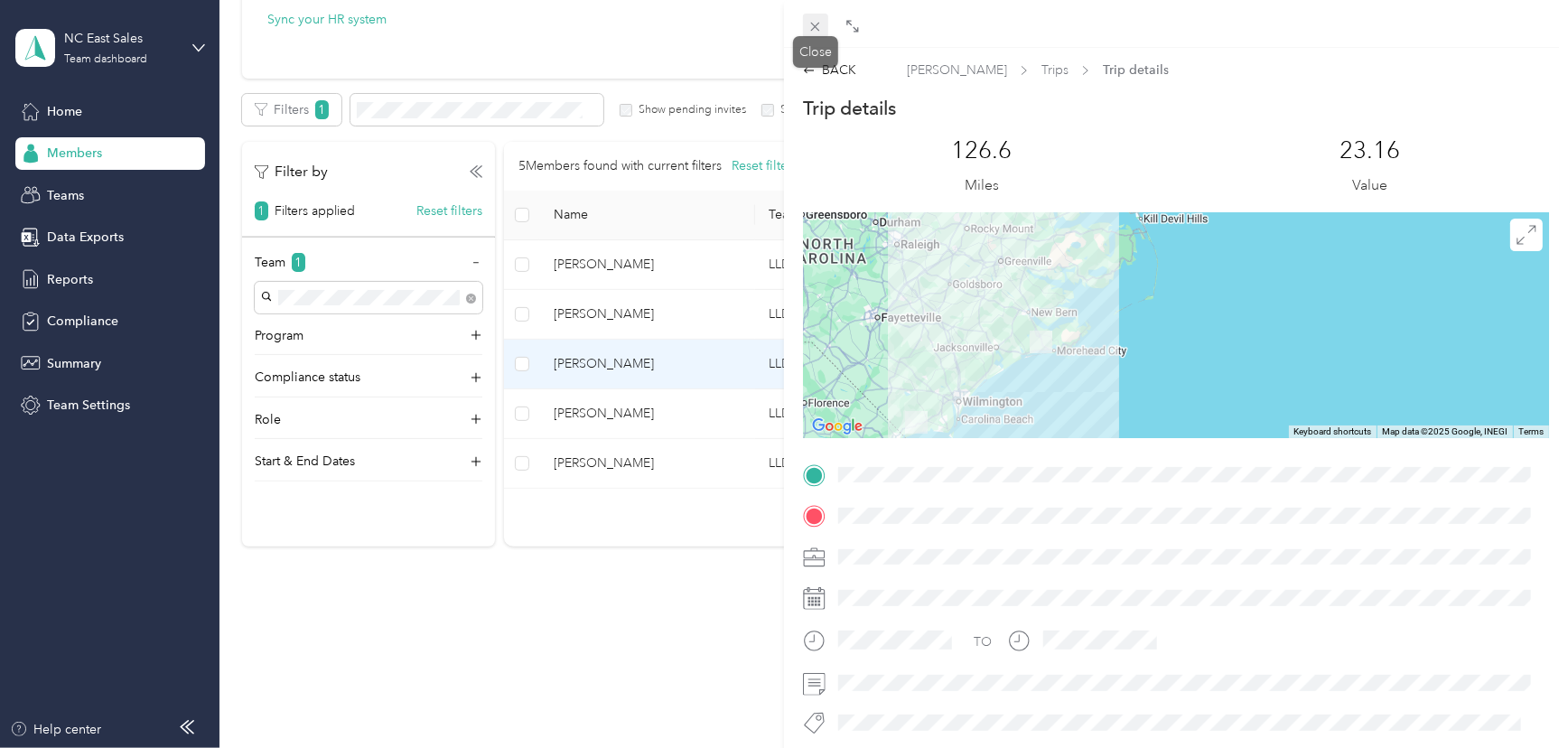
click at [818, 28] on icon at bounding box center [815, 26] width 15 height 15
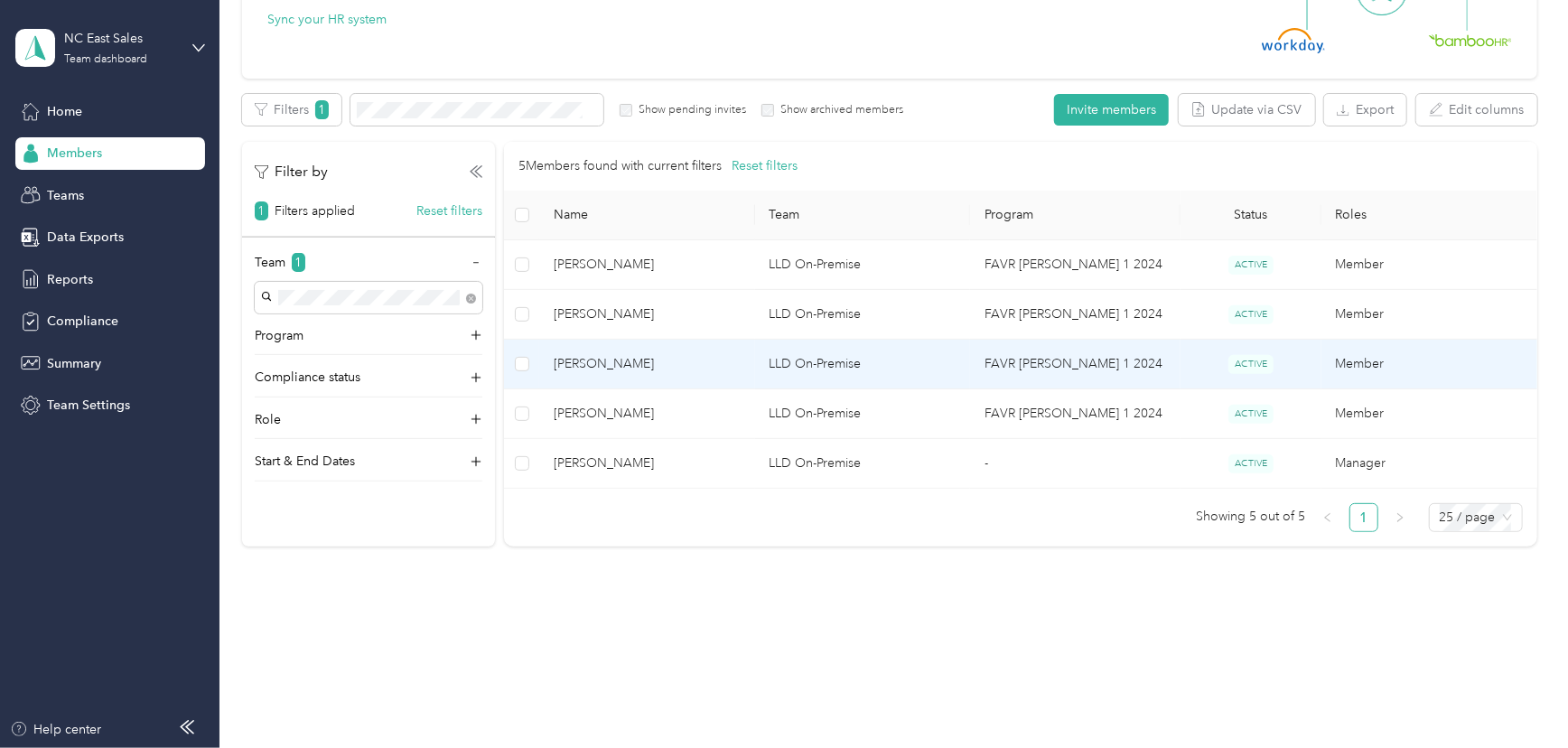
click at [1333, 362] on td "Member" at bounding box center [1429, 364] width 215 height 50
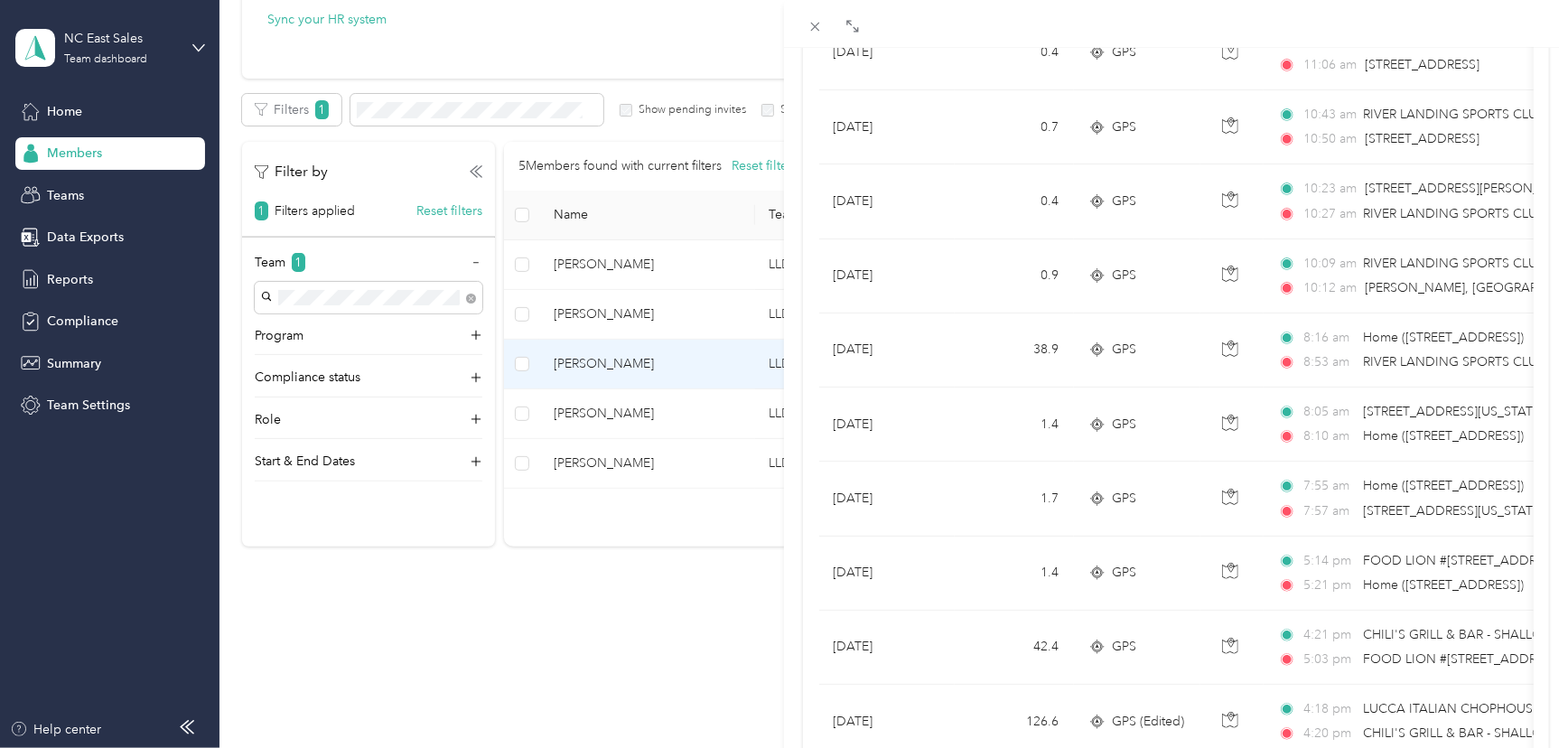
scroll to position [1555, 0]
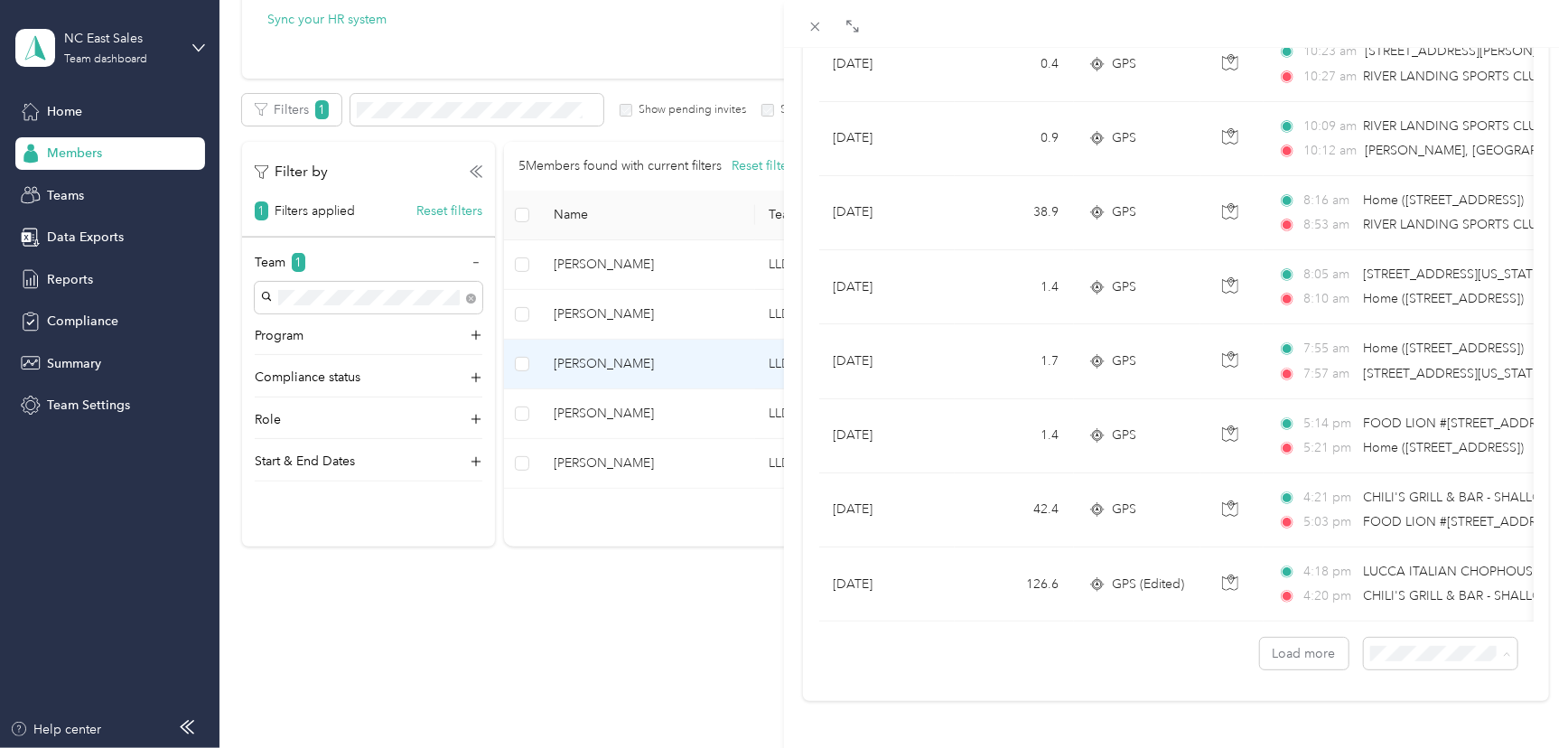
click at [1370, 605] on span "100 per load" at bounding box center [1401, 608] width 74 height 15
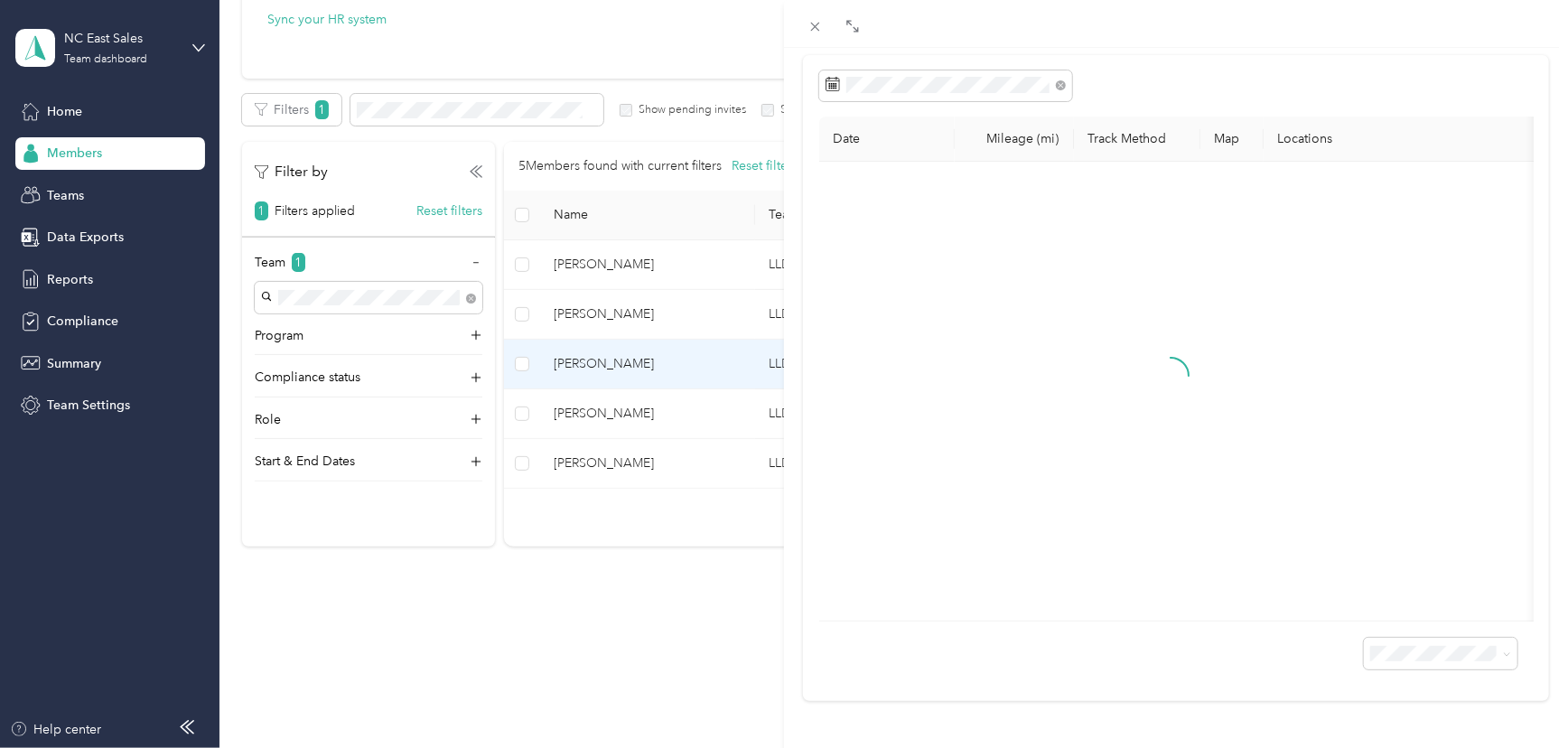
scroll to position [160, 0]
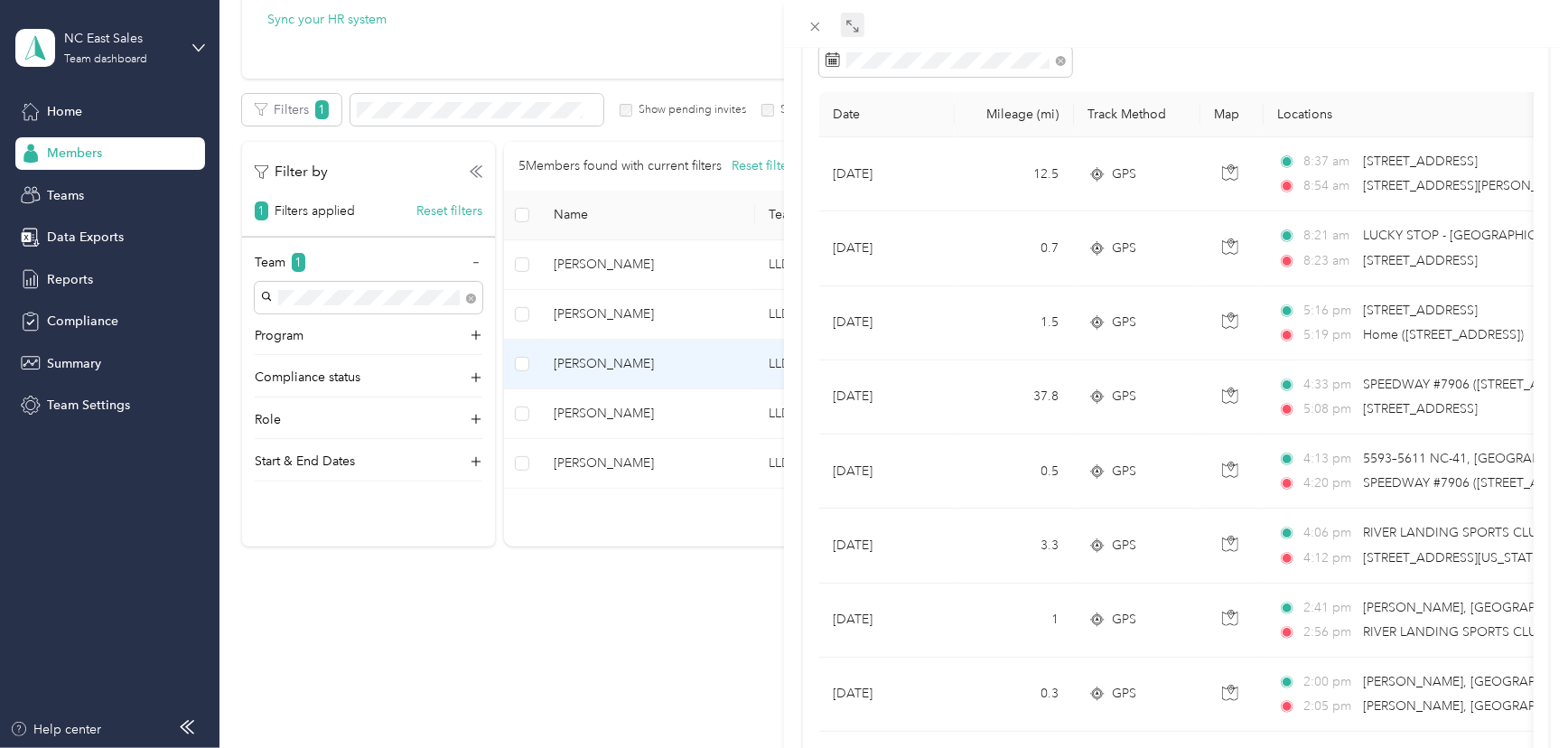
click at [853, 26] on icon at bounding box center [853, 26] width 14 height 14
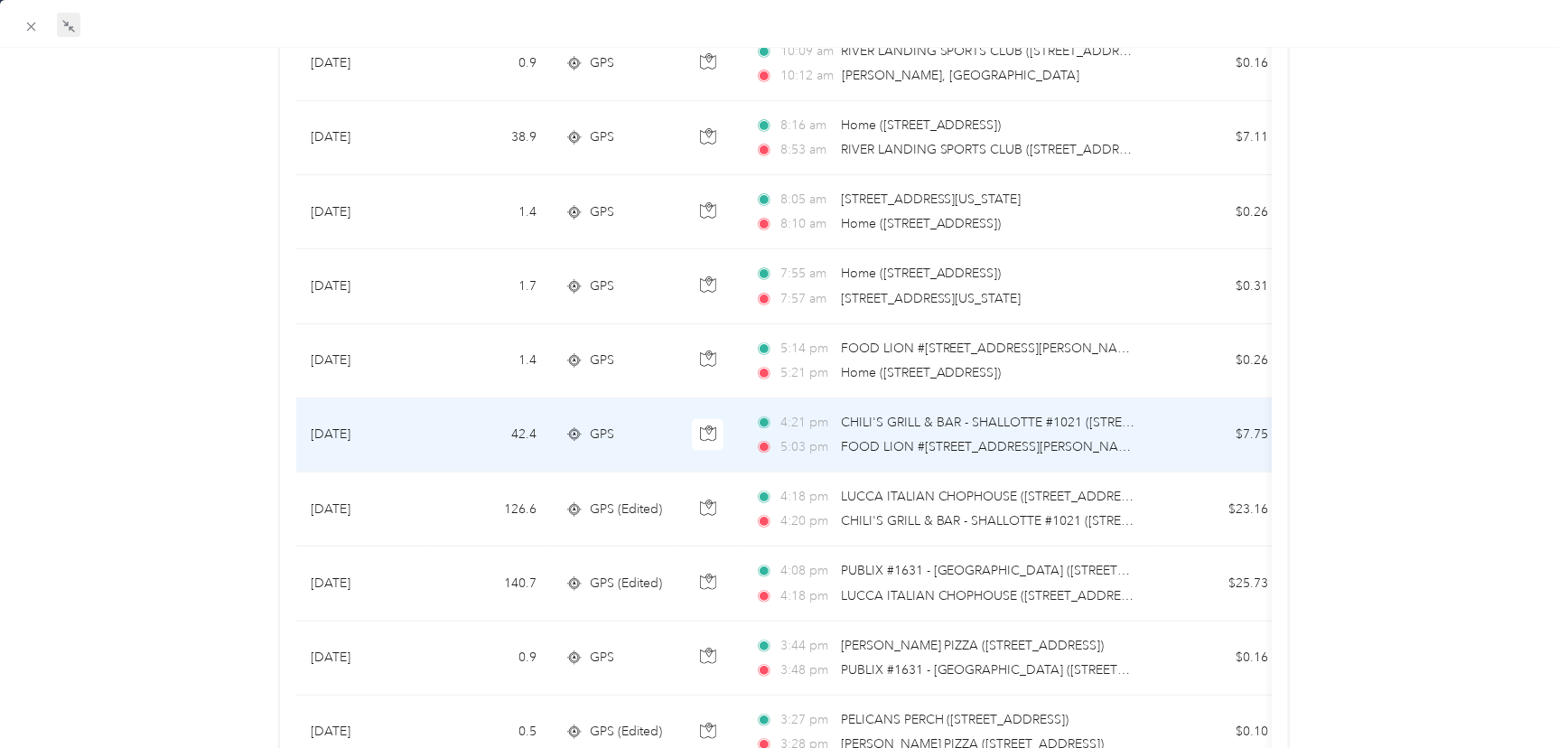
scroll to position [1636, 0]
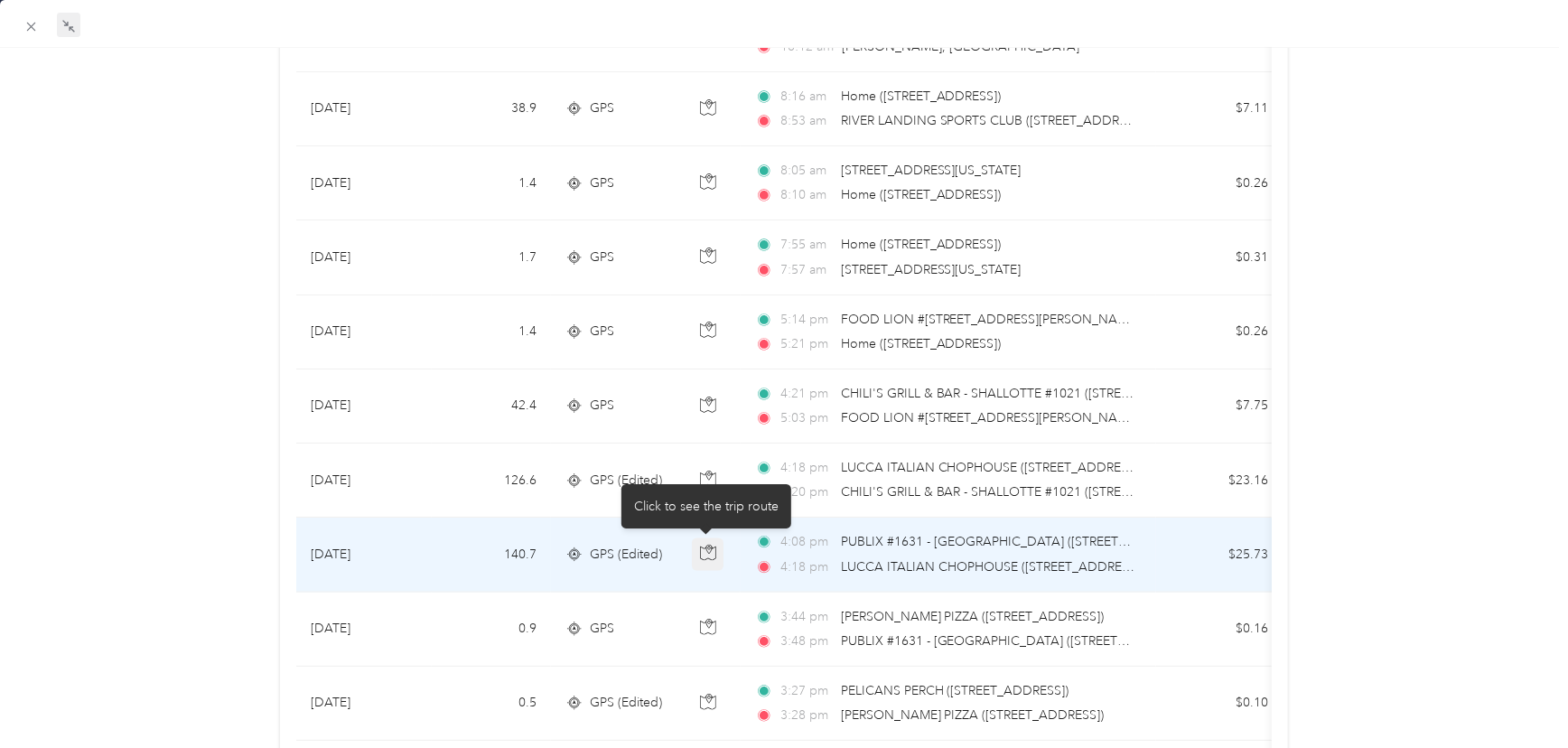
click at [713, 555] on button "button" at bounding box center [708, 554] width 33 height 33
click at [935, 542] on span "PUBLIX #1631 - [GEOGRAPHIC_DATA] ([STREET_ADDRESS])" at bounding box center [1015, 542] width 349 height 15
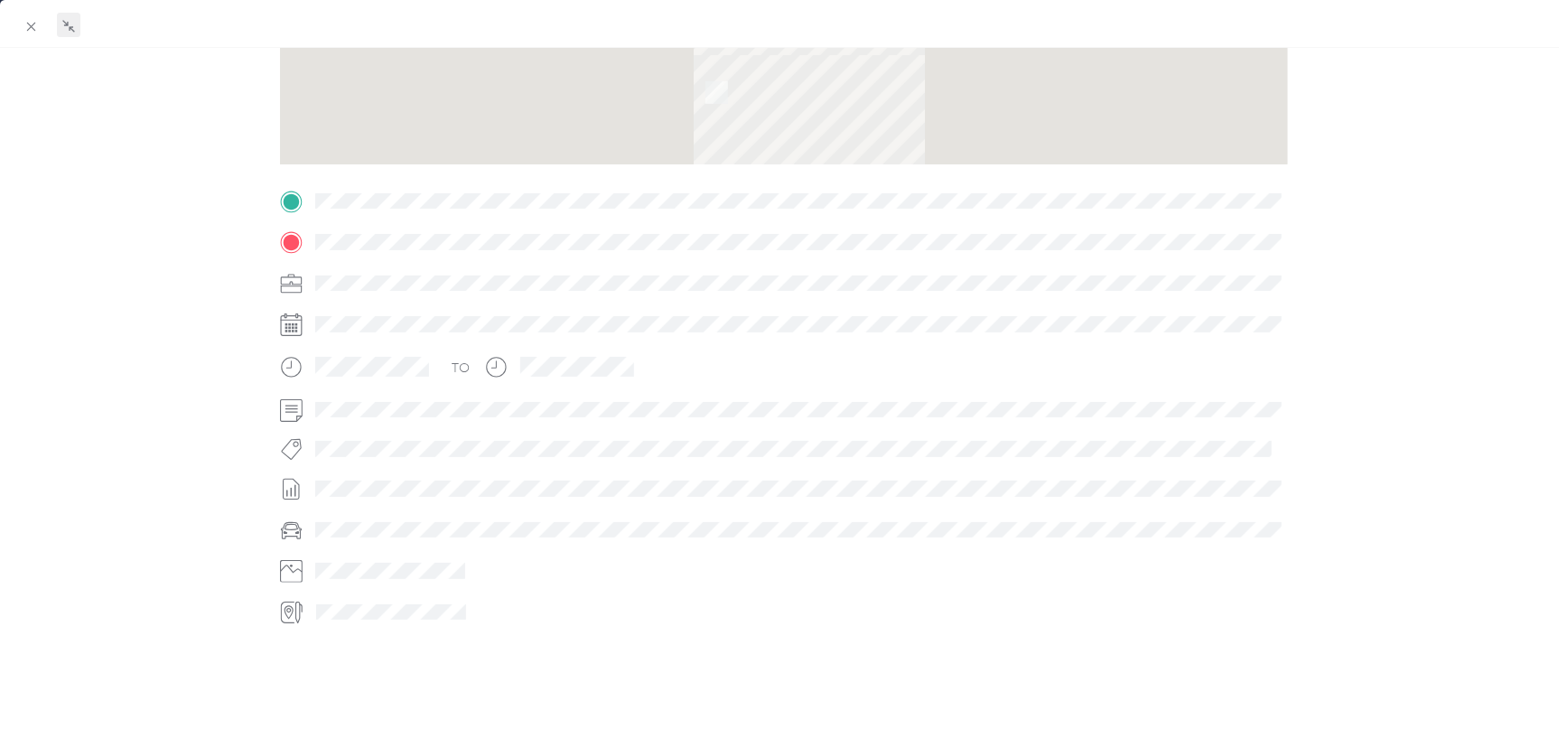
scroll to position [324, 0]
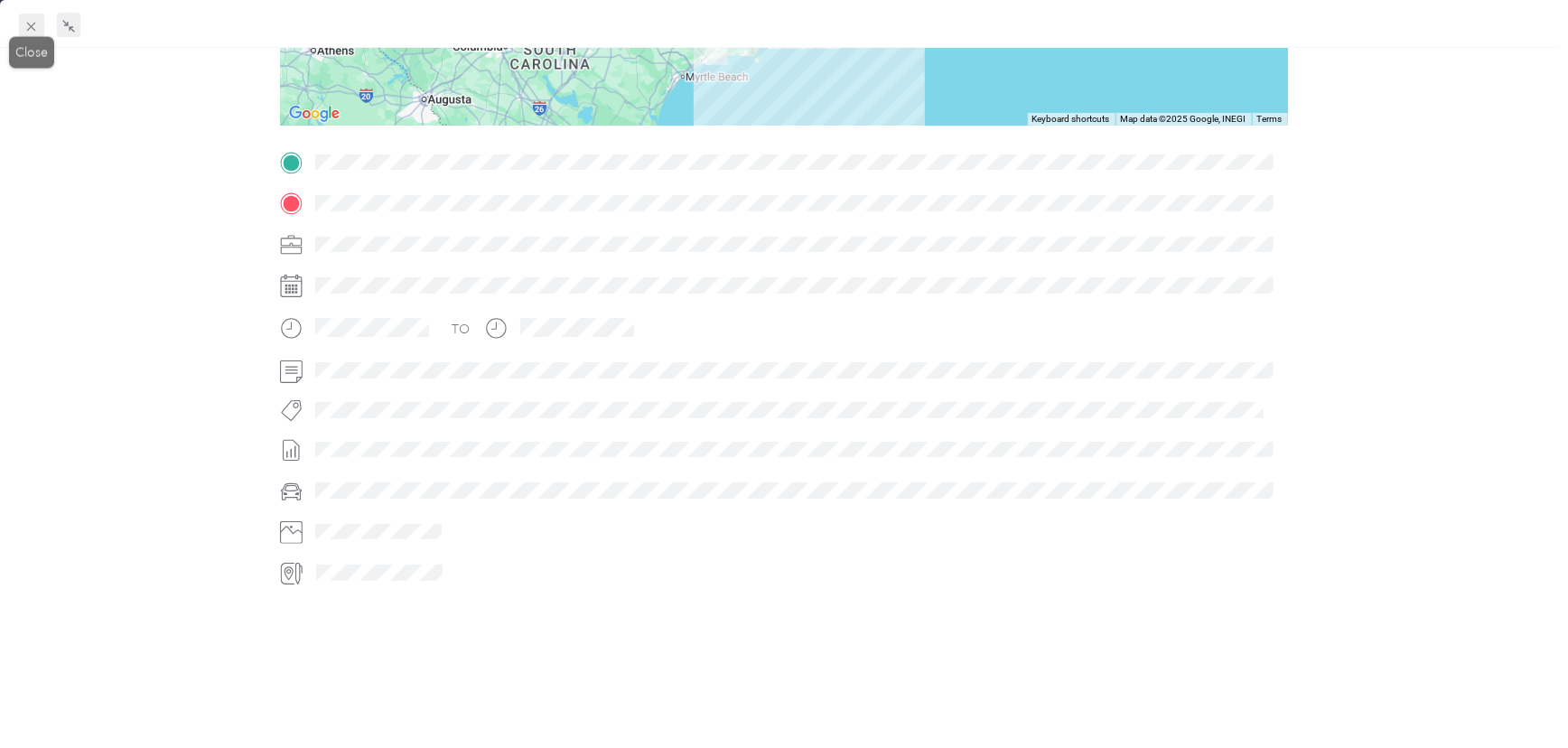
click at [38, 25] on icon at bounding box center [31, 26] width 15 height 15
